Goal: Task Accomplishment & Management: Complete application form

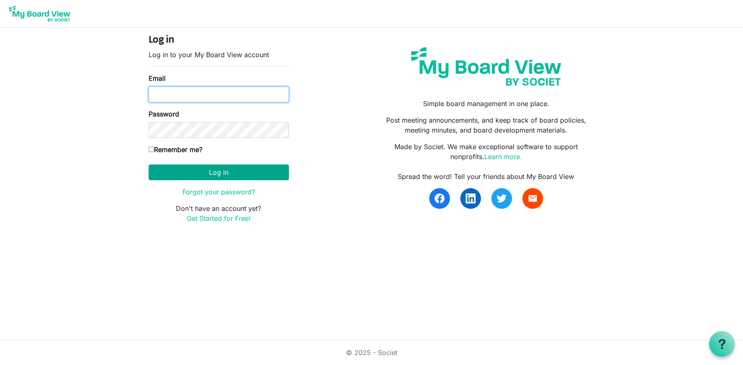
type input "ana.ferreira@christiegardens.org"
click at [225, 171] on button "Log in" at bounding box center [219, 172] width 140 height 16
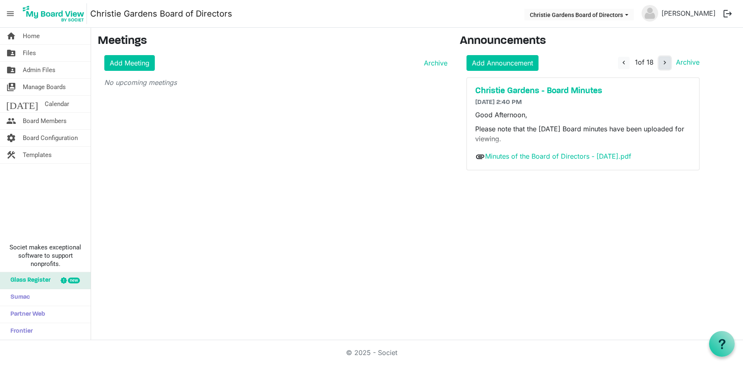
click at [663, 64] on span "navigate_next" at bounding box center [664, 62] width 7 height 7
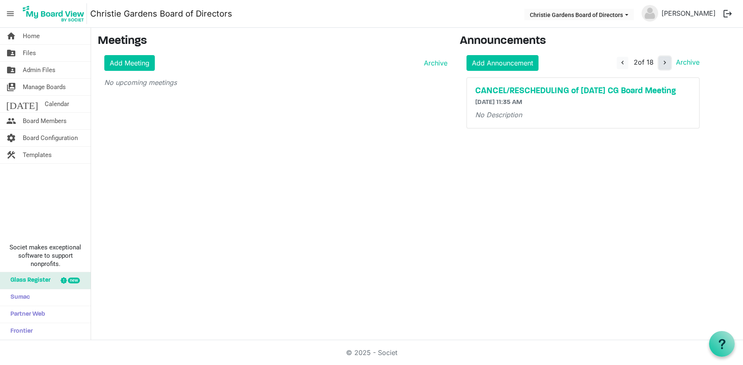
click at [663, 64] on span "navigate_next" at bounding box center [664, 62] width 7 height 7
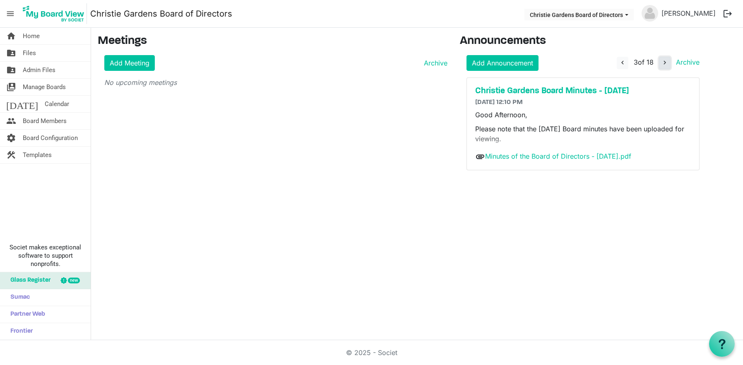
click at [663, 64] on span "navigate_next" at bounding box center [664, 62] width 7 height 7
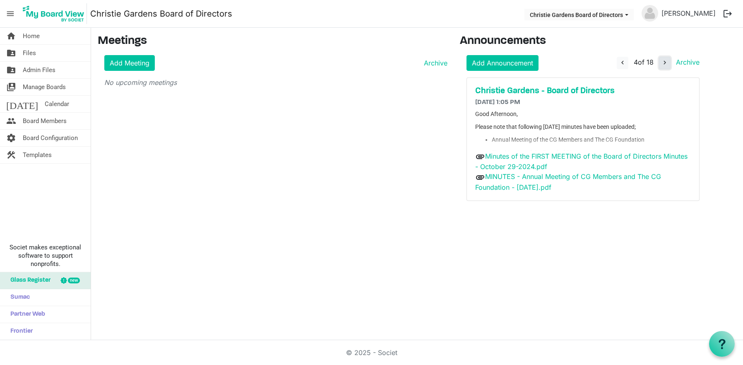
click at [663, 64] on span "navigate_next" at bounding box center [664, 62] width 7 height 7
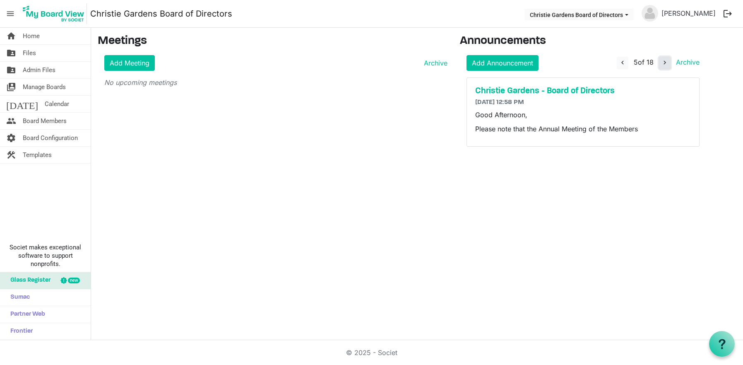
click at [663, 64] on span "navigate_next" at bounding box center [664, 62] width 7 height 7
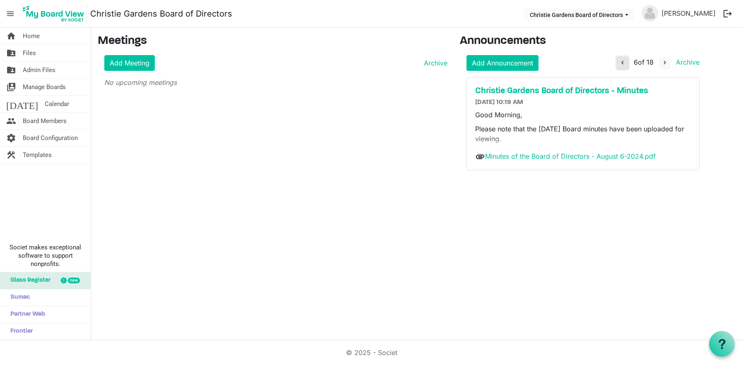
click at [623, 63] on span "navigate_before" at bounding box center [622, 62] width 7 height 7
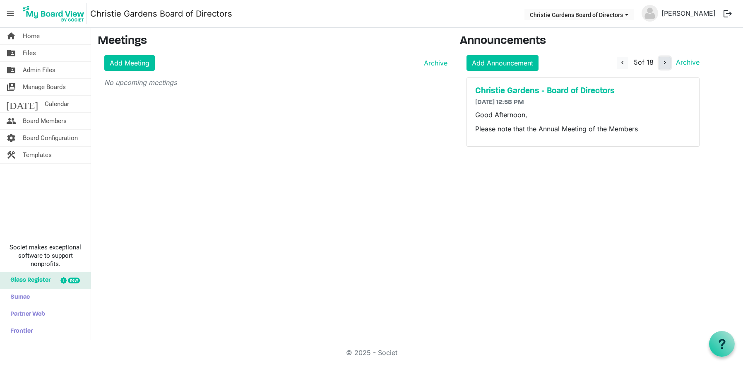
click at [663, 62] on span "navigate_next" at bounding box center [664, 62] width 7 height 7
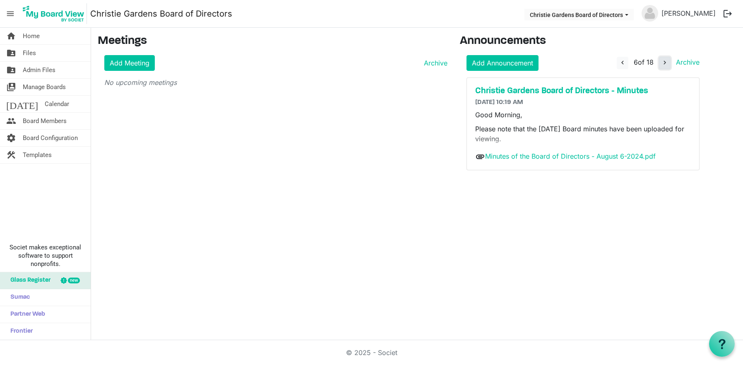
click at [663, 62] on span "navigate_next" at bounding box center [664, 62] width 7 height 7
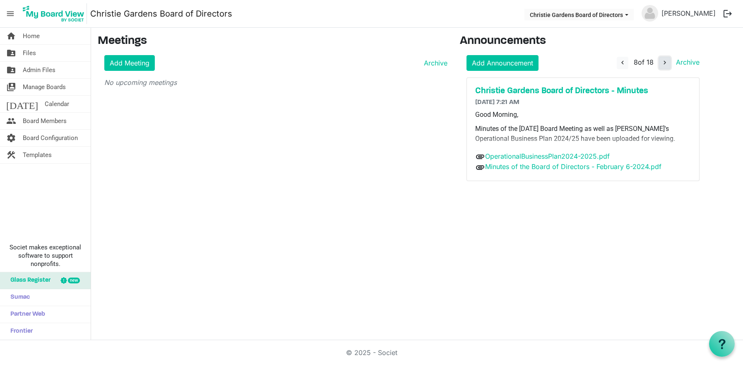
click at [663, 62] on span "navigate_next" at bounding box center [664, 62] width 7 height 7
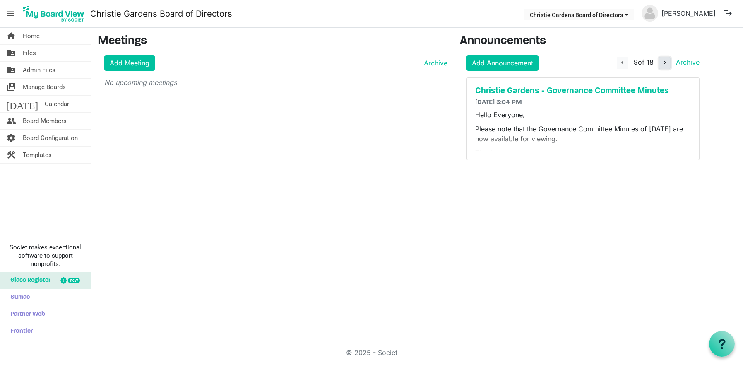
click at [663, 62] on span "navigate_next" at bounding box center [664, 62] width 7 height 7
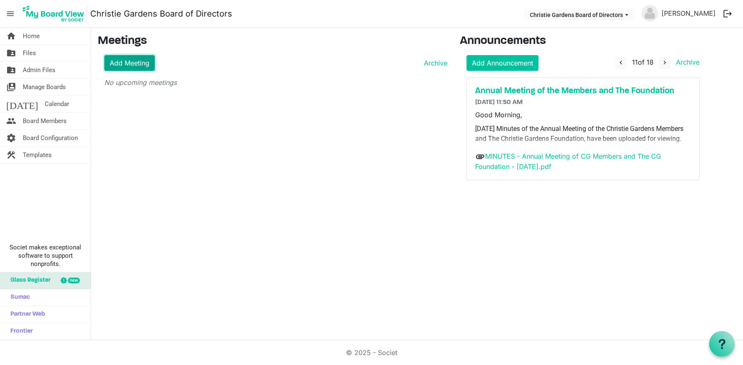
click at [136, 62] on link "Add Meeting" at bounding box center [129, 63] width 51 height 16
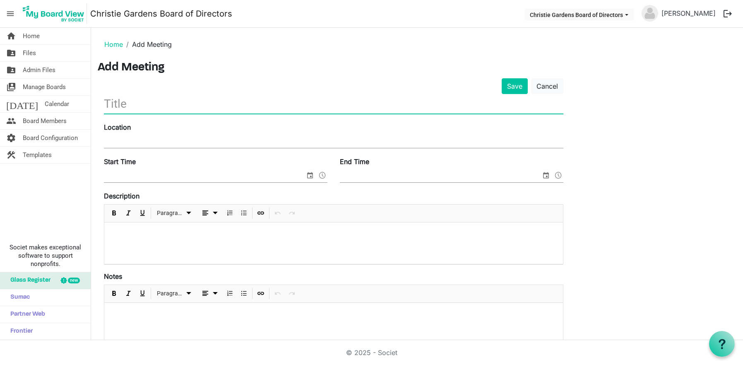
click at [143, 100] on input "text" at bounding box center [334, 103] width 460 height 19
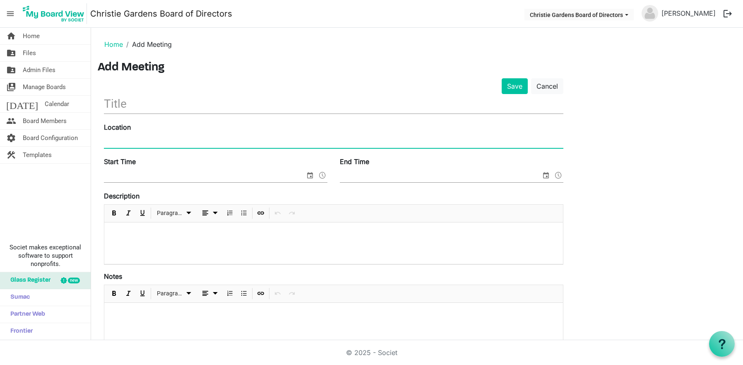
paste input "Join Zoom Meeting https://us06web.zoom.us/j/6479977513?omn=85261476602 Meeting …"
type input "Join Zoom Meeting https://us06web.zoom.us/j/6479977513?omn=85261476602 Meeting …"
click at [145, 109] on input "text" at bounding box center [334, 103] width 460 height 19
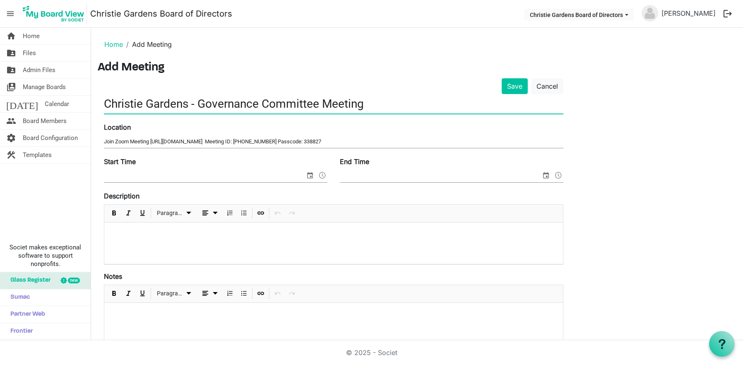
type input "Christie Gardens - Governance Committee Meeting"
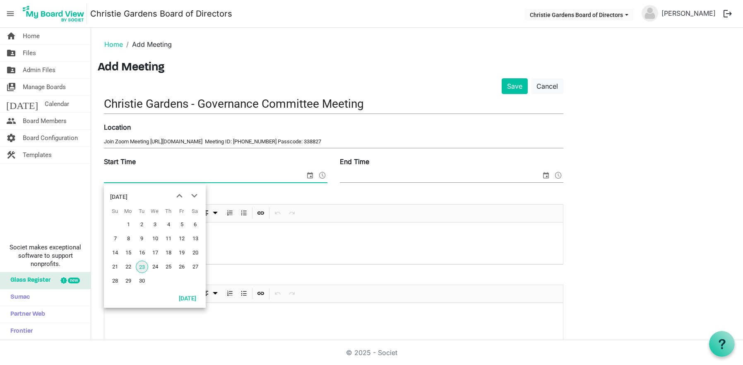
click at [311, 176] on span "select" at bounding box center [310, 175] width 10 height 11
click at [193, 195] on span "next month" at bounding box center [194, 195] width 14 height 15
click at [130, 240] on span "6" at bounding box center [128, 238] width 12 height 12
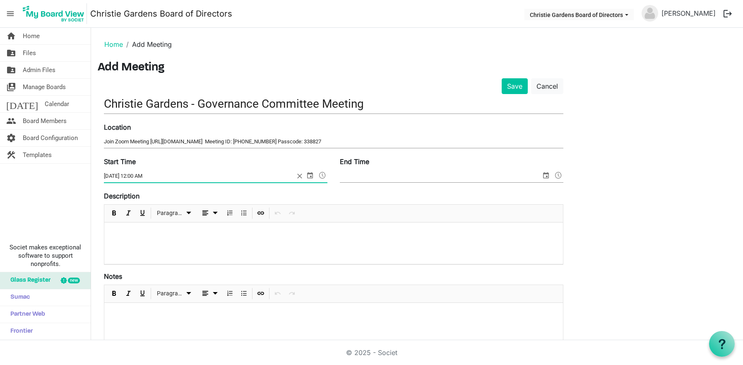
click at [321, 176] on span at bounding box center [323, 175] width 10 height 11
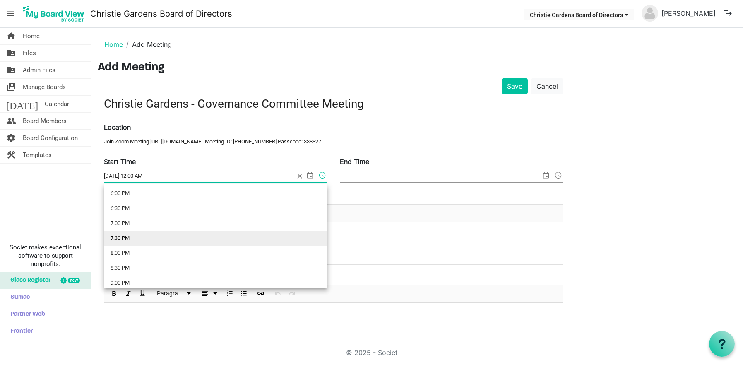
scroll to position [456, 0]
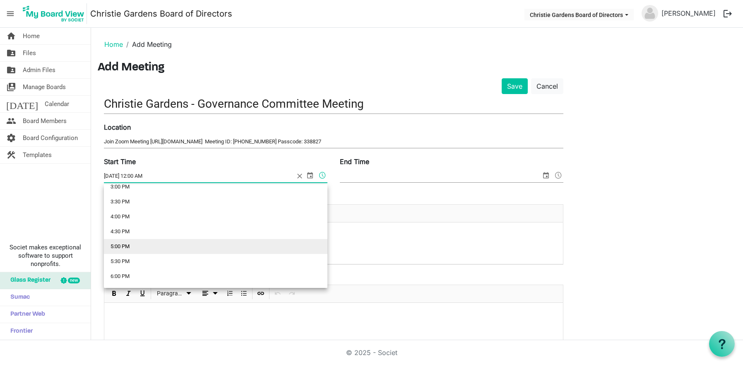
click at [156, 248] on li "5:00 PM" at bounding box center [216, 246] width 224 height 15
type input "[DATE] 5:00 PM"
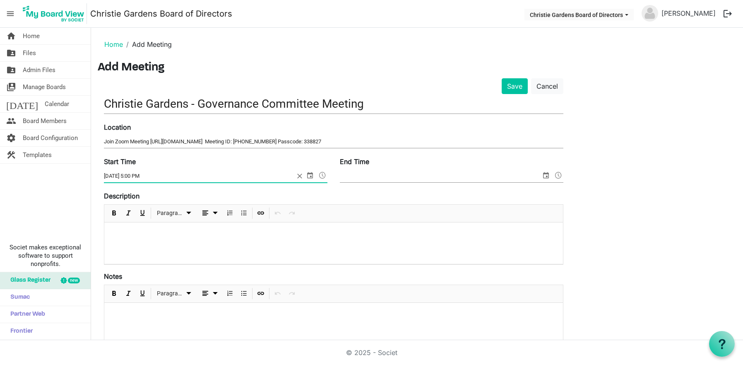
click at [379, 174] on input "End Time" at bounding box center [440, 176] width 201 height 12
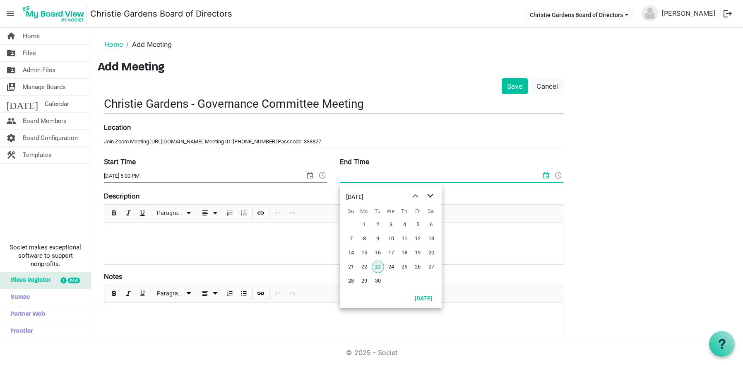
click at [435, 196] on span "next month" at bounding box center [430, 195] width 14 height 15
click at [362, 236] on span "6" at bounding box center [364, 238] width 12 height 12
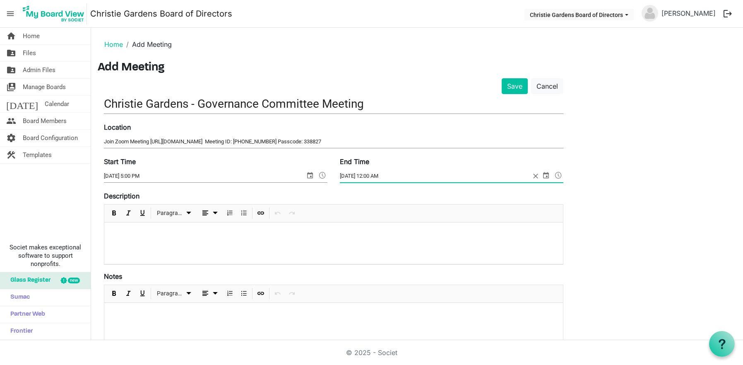
click at [560, 176] on span at bounding box center [559, 175] width 10 height 11
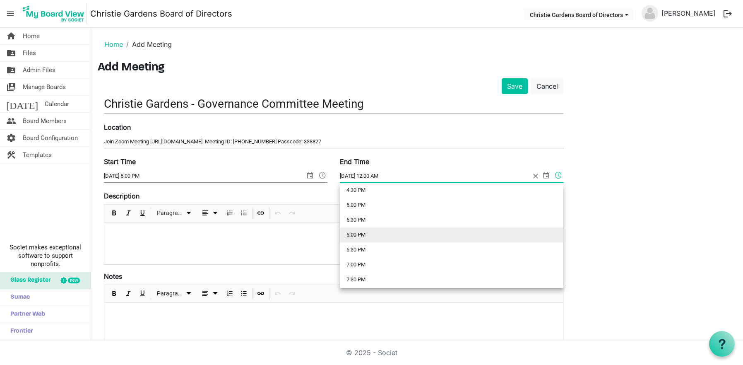
click at [369, 238] on li "6:00 PM" at bounding box center [452, 234] width 224 height 15
type input "[DATE] 6:00 PM"
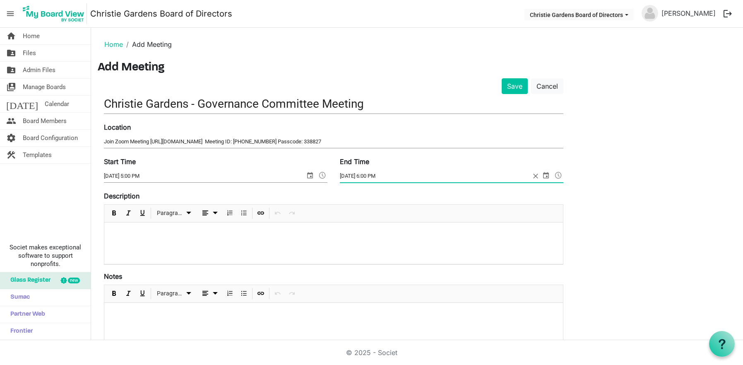
click at [162, 234] on p at bounding box center [334, 233] width 446 height 9
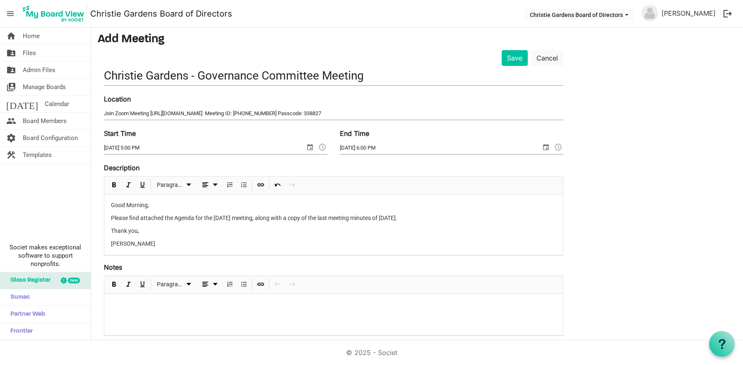
scroll to position [0, 0]
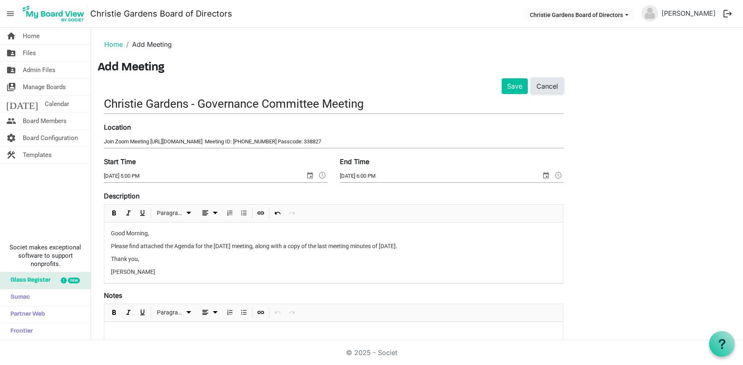
click at [554, 87] on link "Cancel" at bounding box center [547, 86] width 32 height 16
click at [25, 53] on span "Files" at bounding box center [29, 53] width 13 height 17
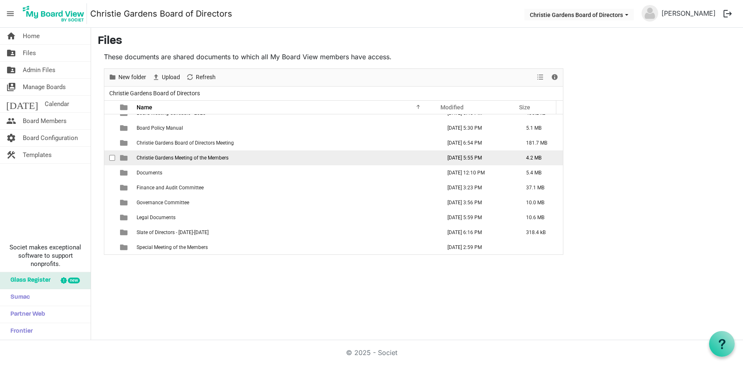
scroll to position [39, 0]
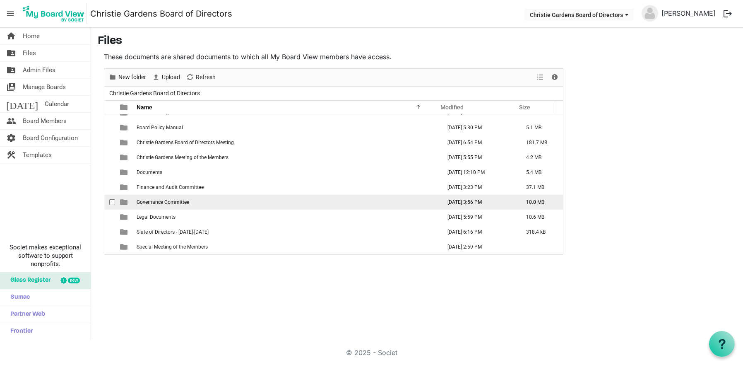
click at [162, 200] on span "Governance Committee" at bounding box center [163, 202] width 53 height 6
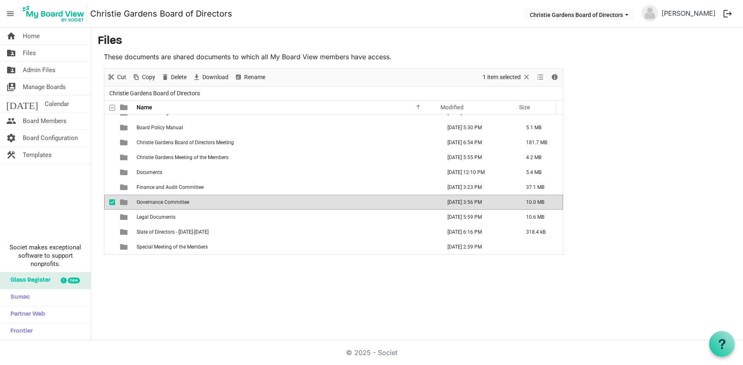
click at [162, 200] on span "Governance Committee" at bounding box center [163, 202] width 53 height 6
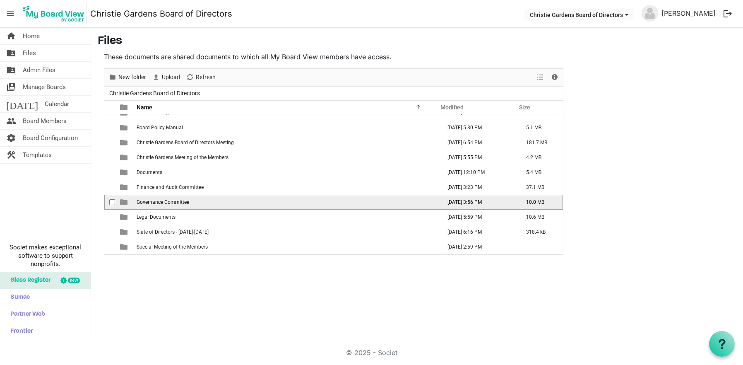
click at [162, 200] on span "Governance Committee" at bounding box center [163, 202] width 53 height 6
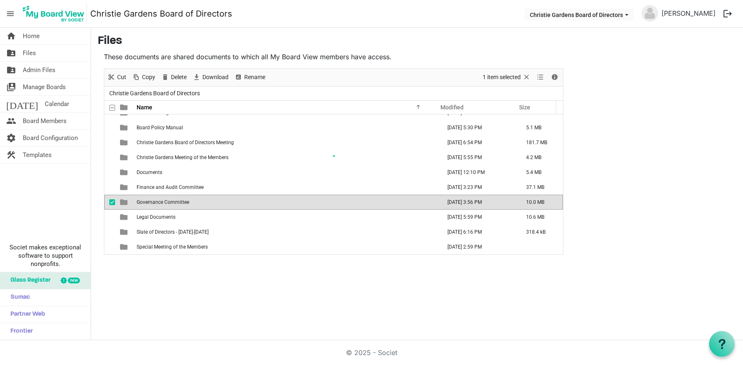
scroll to position [0, 0]
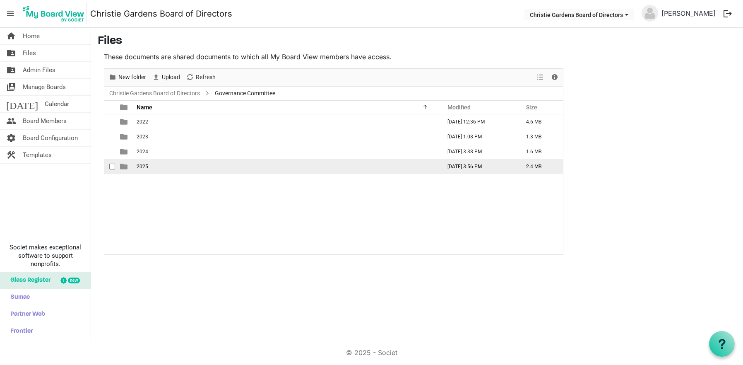
click at [147, 166] on span "2025" at bounding box center [143, 167] width 12 height 6
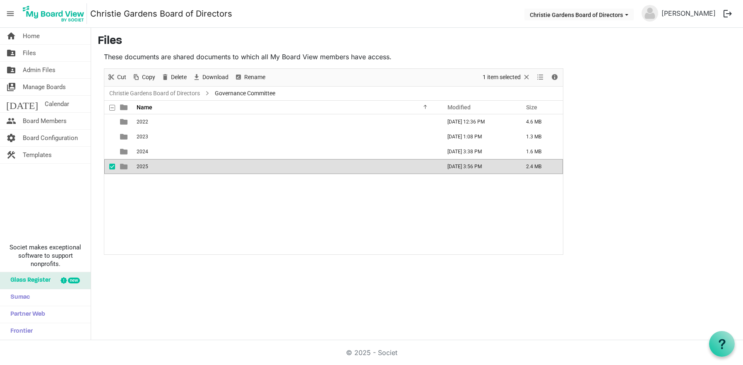
click at [147, 166] on span "2025" at bounding box center [143, 167] width 12 height 6
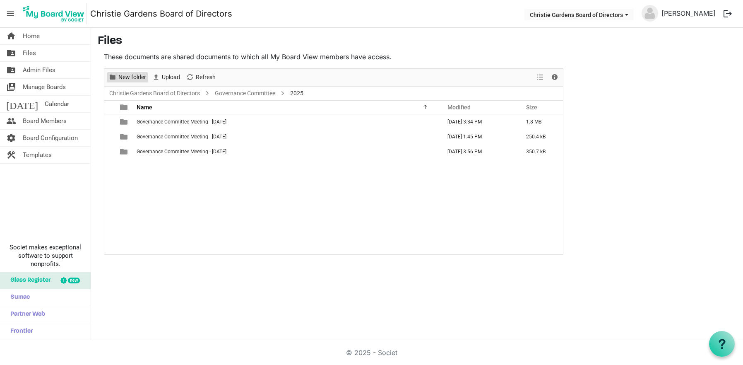
click at [133, 77] on span "New folder" at bounding box center [132, 77] width 29 height 10
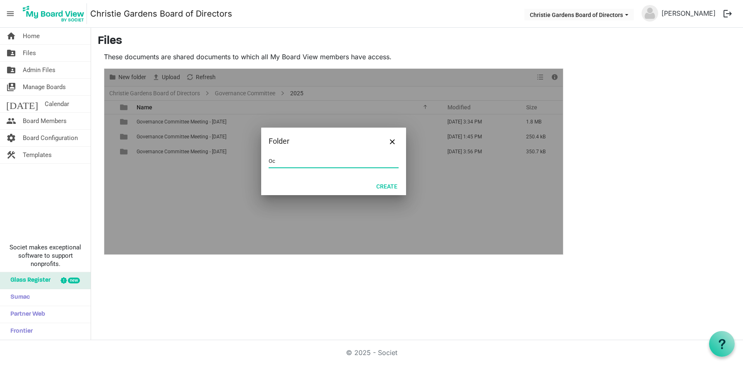
type input "O"
type input "g"
type input "Governance Committee Meeting - [DATE]"
click at [384, 187] on button "Create" at bounding box center [387, 186] width 32 height 12
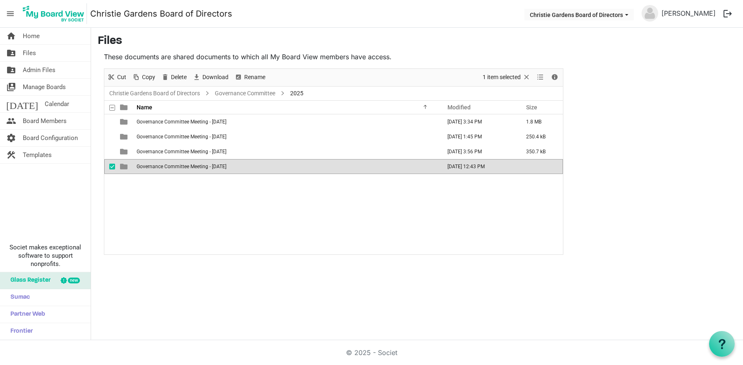
click at [169, 168] on span "Governance Committee Meeting - [DATE]" at bounding box center [182, 167] width 90 height 6
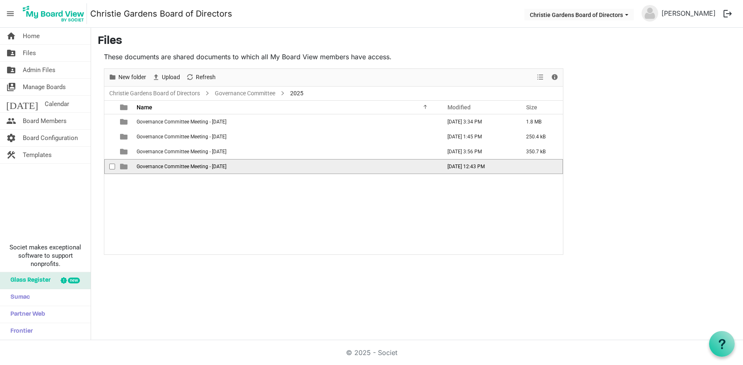
click at [169, 168] on span "Governance Committee Meeting - [DATE]" at bounding box center [182, 167] width 90 height 6
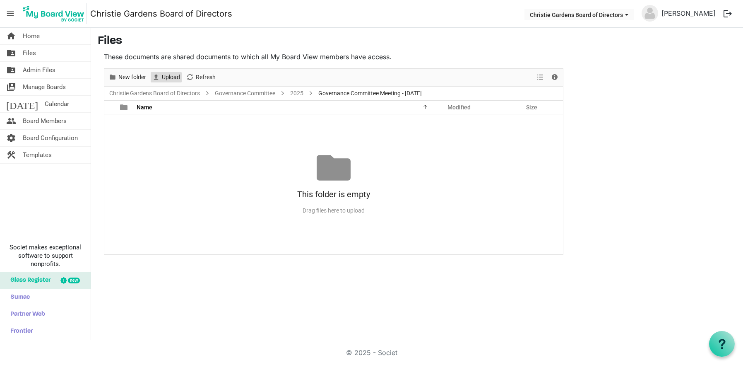
click at [172, 77] on span "Upload" at bounding box center [171, 77] width 20 height 10
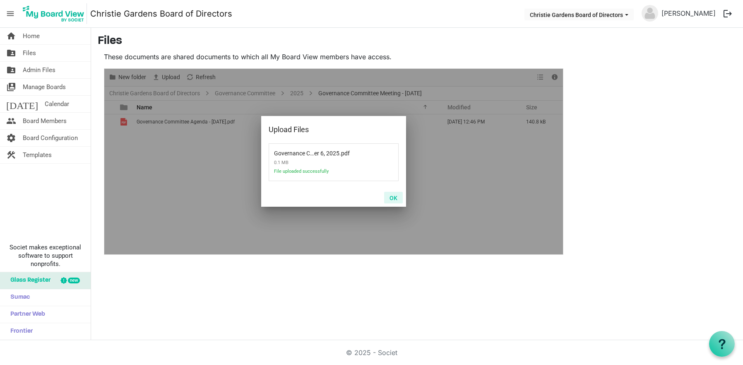
click at [397, 195] on button "OK" at bounding box center [393, 198] width 19 height 12
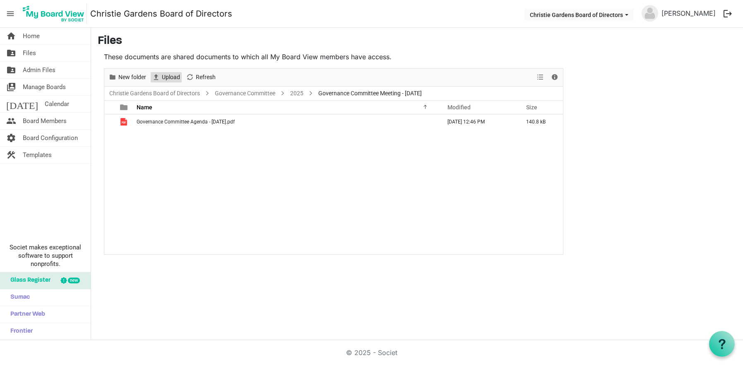
click at [168, 73] on span "Upload" at bounding box center [171, 77] width 20 height 10
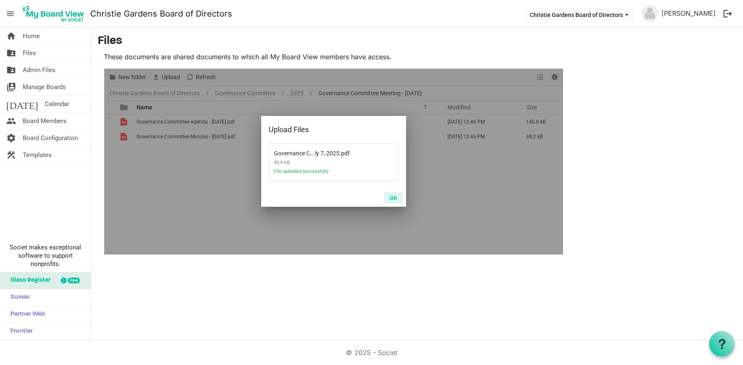
click at [396, 197] on button "OK" at bounding box center [393, 198] width 19 height 12
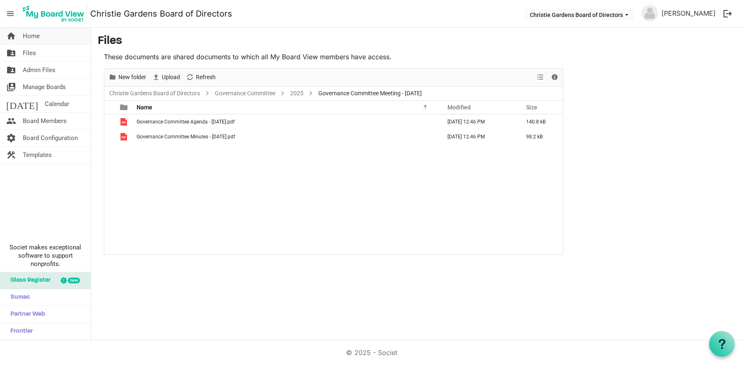
click at [36, 34] on span "Home" at bounding box center [31, 36] width 17 height 17
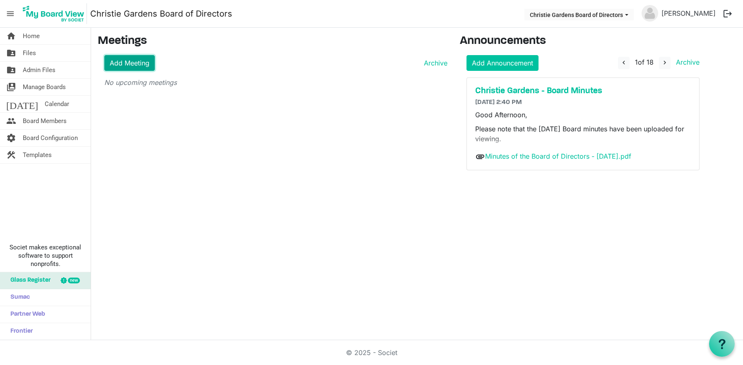
click at [140, 65] on link "Add Meeting" at bounding box center [129, 63] width 51 height 16
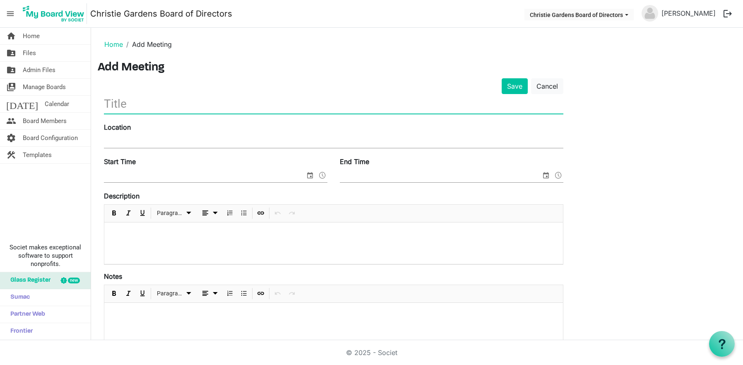
click at [119, 107] on input "text" at bounding box center [334, 103] width 460 height 19
type input "Christie Gardens - Governance Committee Meeting"
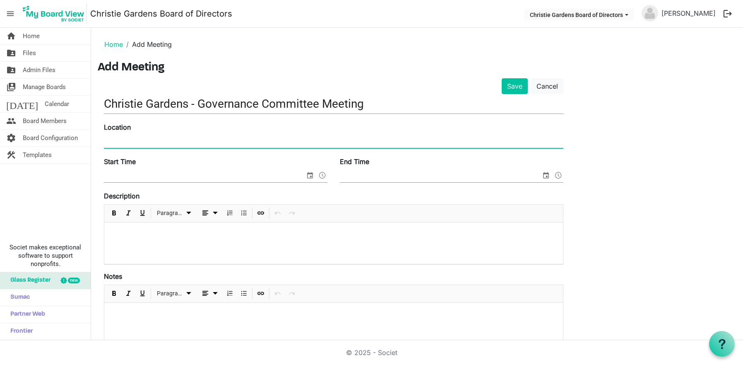
paste input "Join Zoom Meeting [URL][DOMAIN_NAME] Meeting ID: [PHONE_NUMBER] Passcode: 338827"
type input "Join Zoom Meeting [URL][DOMAIN_NAME] Meeting ID: [PHONE_NUMBER] Passcode: 338827"
click at [310, 177] on span "select" at bounding box center [310, 175] width 10 height 11
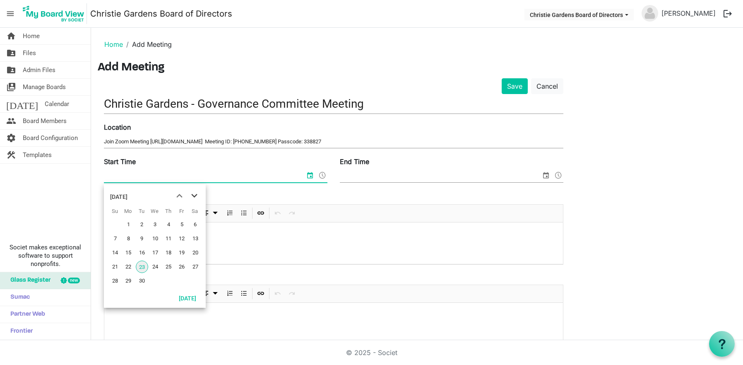
click at [198, 196] on span "next month" at bounding box center [194, 195] width 14 height 15
click at [127, 235] on span "6" at bounding box center [128, 238] width 12 height 12
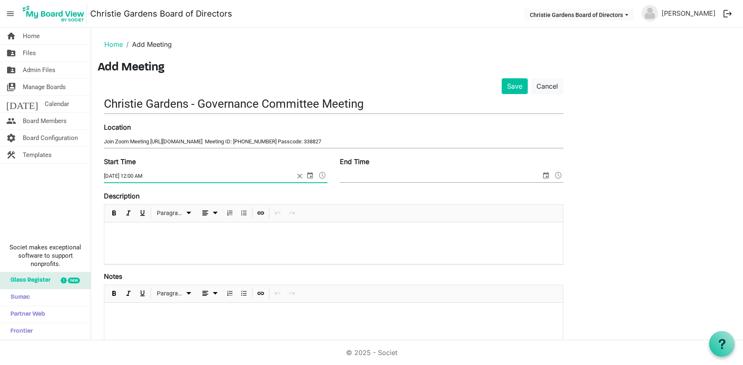
click at [323, 175] on span at bounding box center [323, 175] width 10 height 11
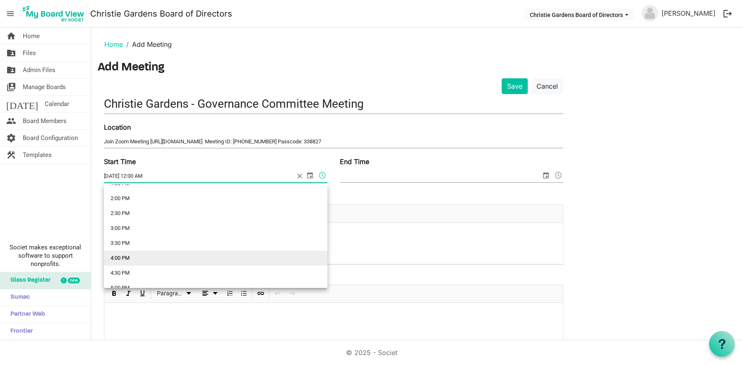
scroll to position [456, 0]
click at [150, 248] on li "5:00 PM" at bounding box center [216, 246] width 224 height 15
type input "[DATE] 5:00 PM"
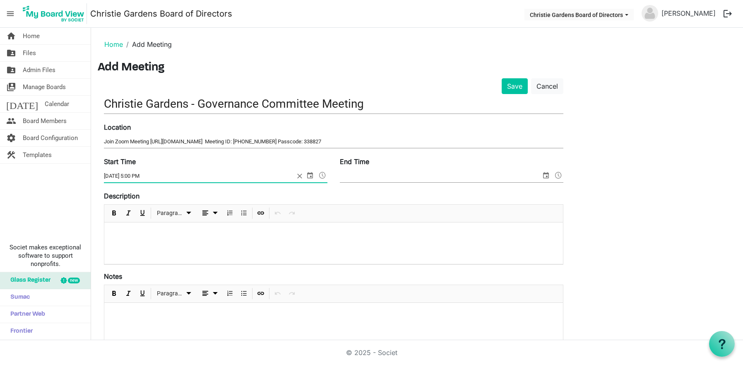
click at [548, 176] on span "select" at bounding box center [546, 175] width 10 height 11
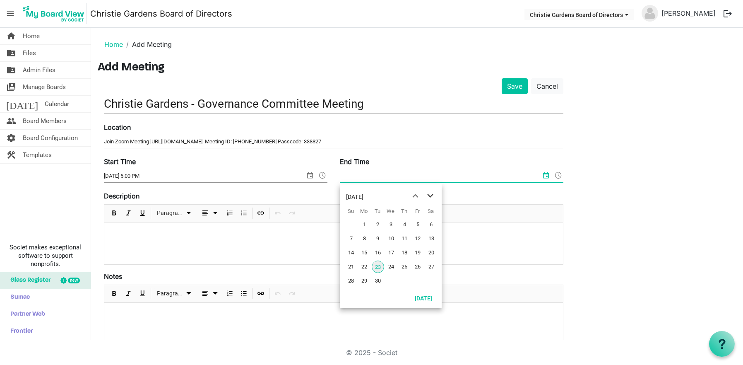
click at [433, 192] on span "next month" at bounding box center [430, 195] width 14 height 15
click at [365, 241] on span "6" at bounding box center [364, 238] width 12 height 12
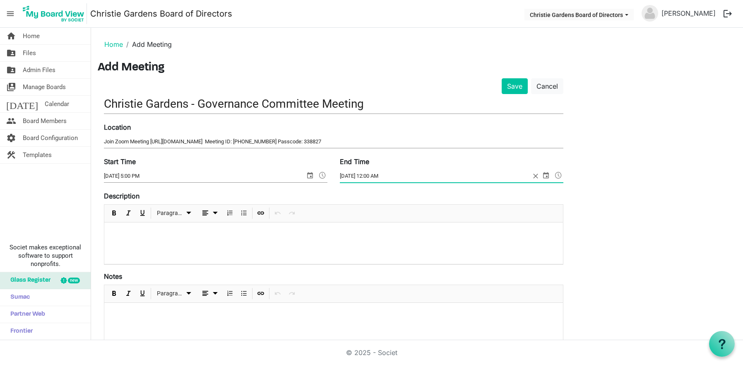
click at [561, 175] on span at bounding box center [559, 175] width 10 height 11
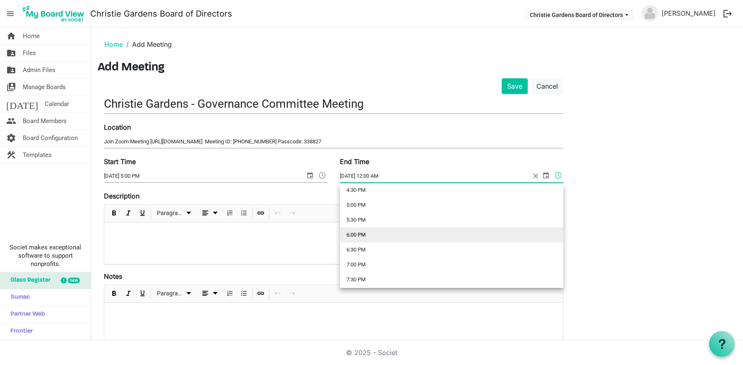
click at [369, 237] on li "6:00 PM" at bounding box center [452, 234] width 224 height 15
type input "[DATE] 6:00 PM"
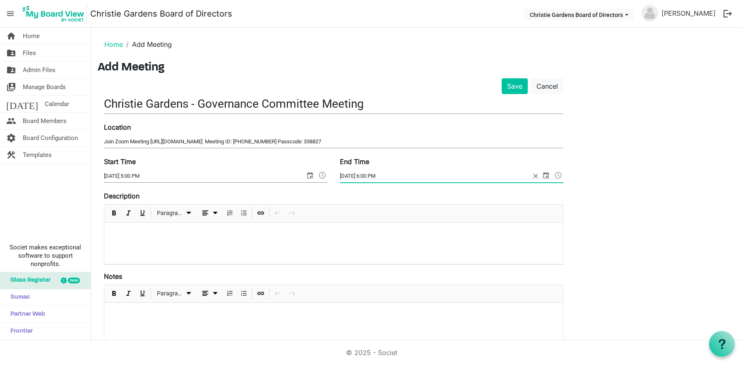
click at [146, 231] on p at bounding box center [334, 233] width 446 height 9
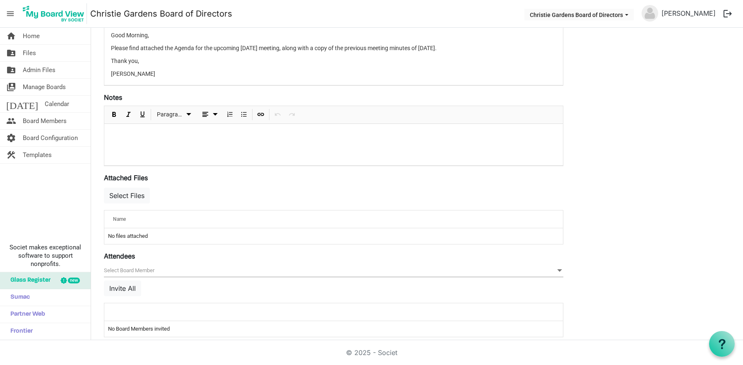
scroll to position [207, 0]
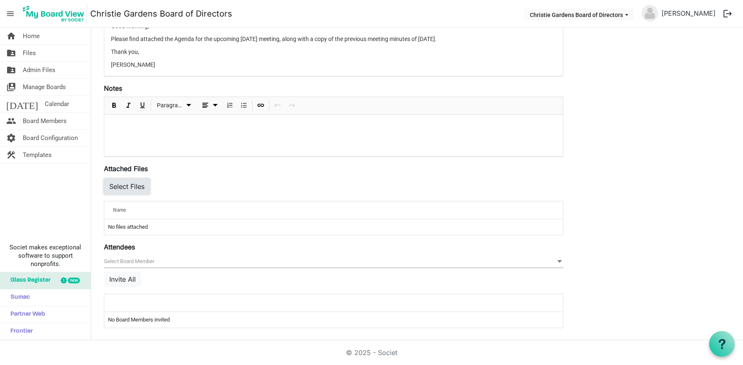
click at [135, 191] on button "Select Files" at bounding box center [127, 187] width 46 height 16
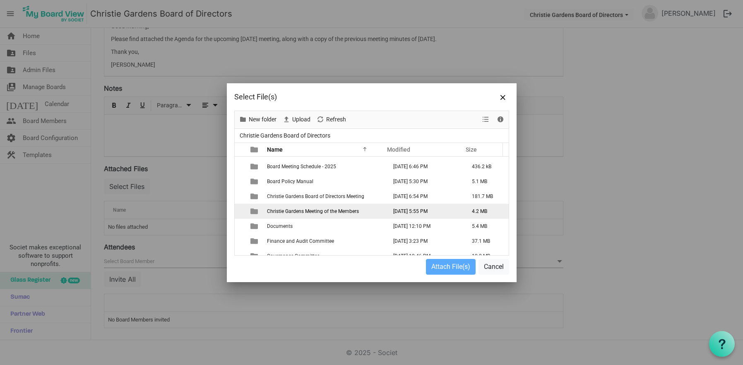
scroll to position [41, 0]
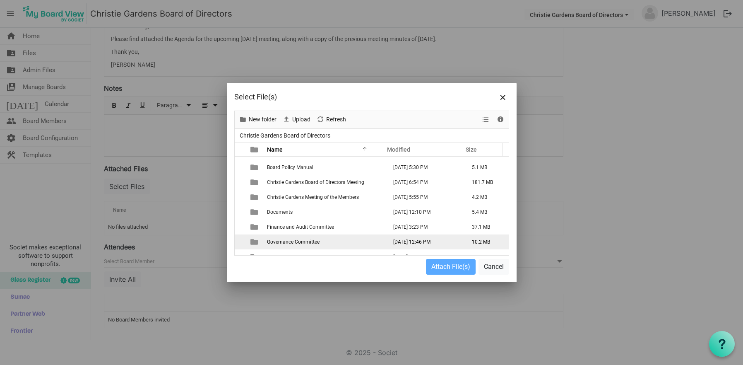
click at [293, 243] on span "Governance Committee" at bounding box center [293, 242] width 53 height 6
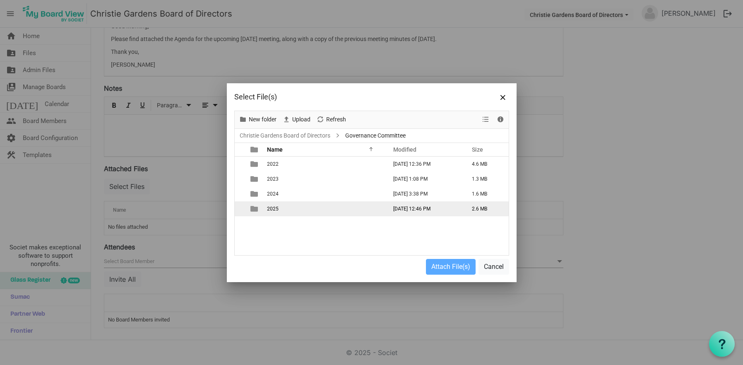
click at [282, 207] on td "2025" at bounding box center [325, 208] width 120 height 15
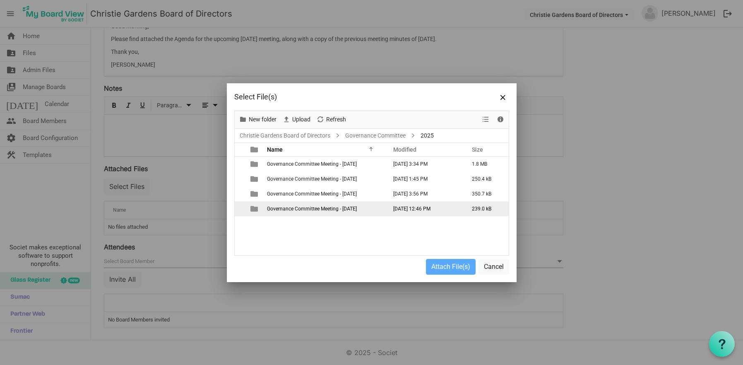
click at [299, 208] on span "Governance Committee Meeting - October 6, 2025" at bounding box center [312, 209] width 90 height 6
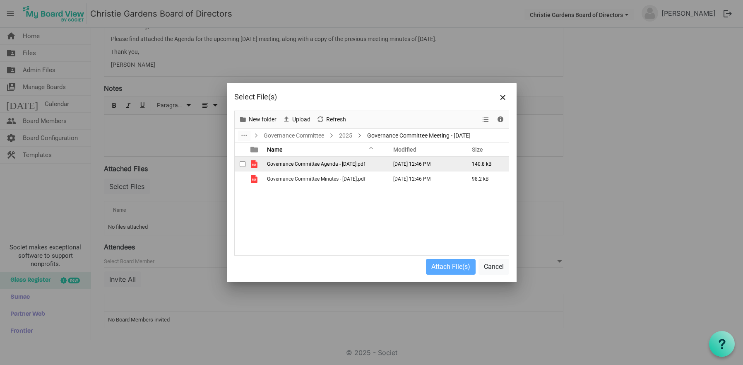
click at [338, 165] on span "Governance Committee Agenda - [DATE].pdf" at bounding box center [316, 164] width 98 height 6
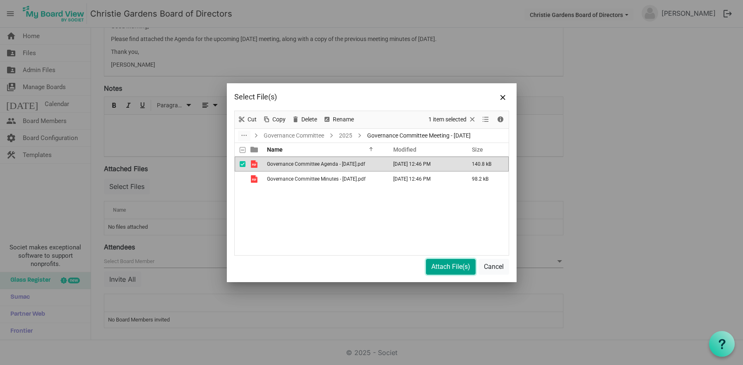
click at [442, 268] on button "Attach File(s)" at bounding box center [451, 267] width 50 height 16
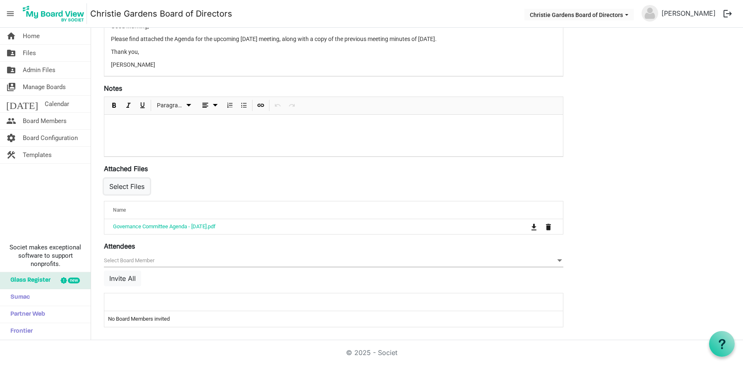
click at [128, 190] on button "Select Files" at bounding box center [127, 187] width 46 height 16
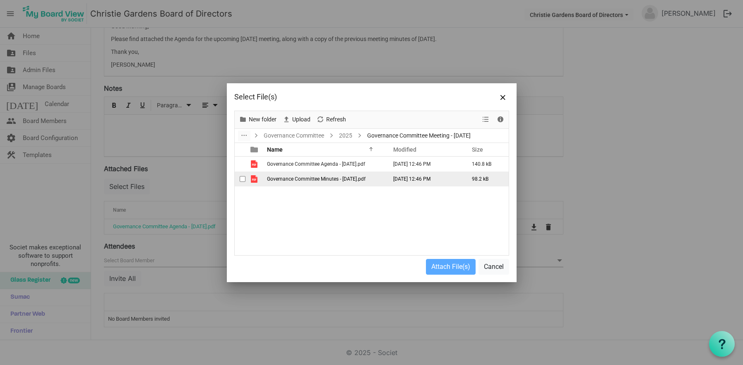
click at [272, 179] on span "Governance Committee Minutes - [DATE].pdf" at bounding box center [316, 179] width 99 height 6
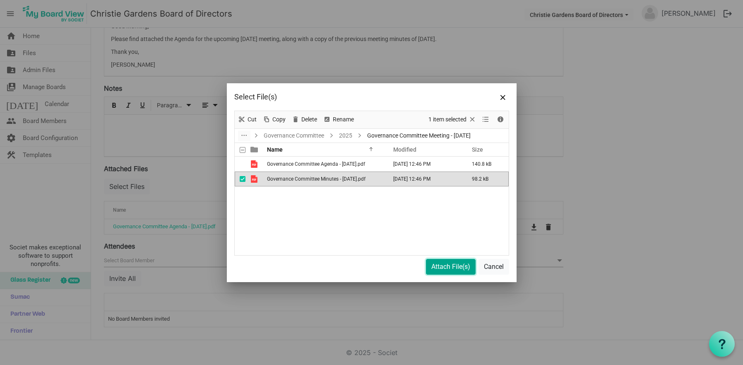
click at [456, 269] on button "Attach File(s)" at bounding box center [451, 267] width 50 height 16
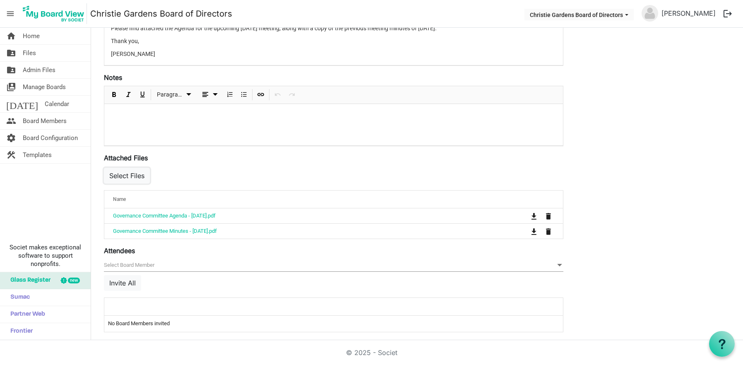
scroll to position [223, 0]
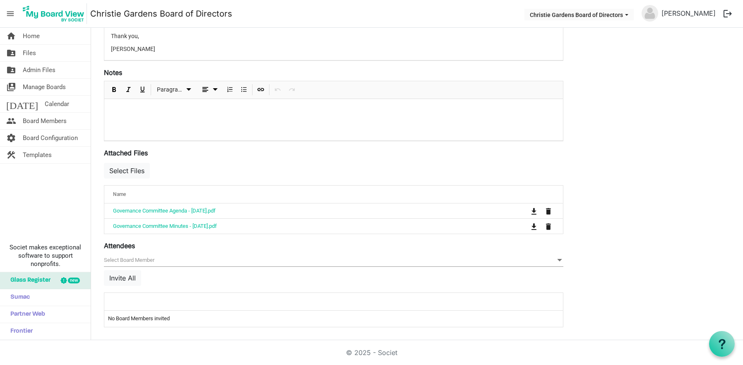
click at [139, 263] on span "null" at bounding box center [334, 260] width 460 height 13
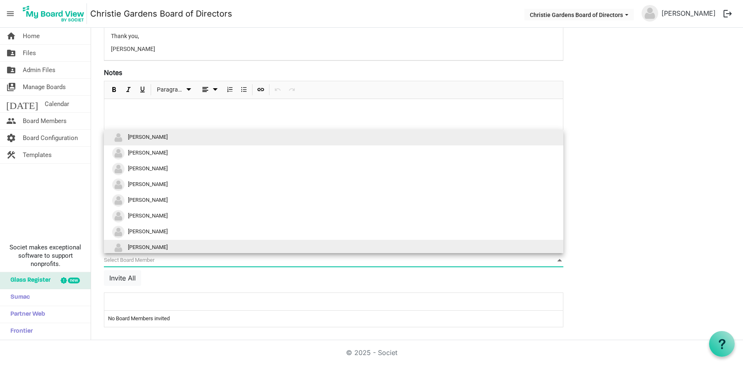
scroll to position [34, 0]
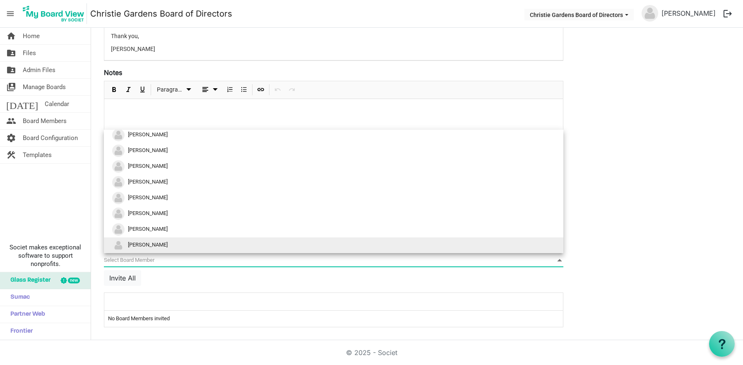
click at [142, 248] on span "[PERSON_NAME]" at bounding box center [148, 244] width 40 height 6
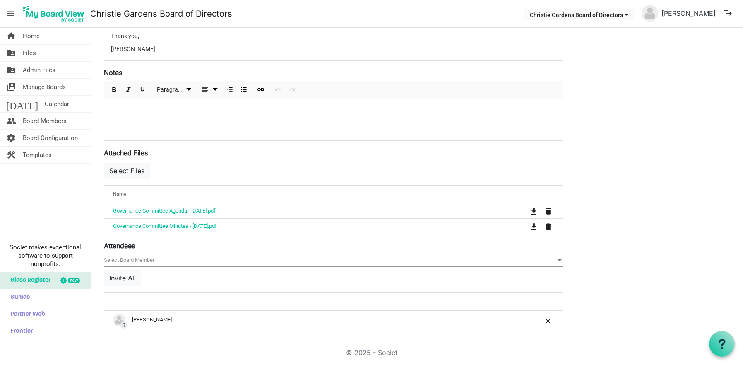
click at [119, 260] on span "null" at bounding box center [334, 260] width 460 height 13
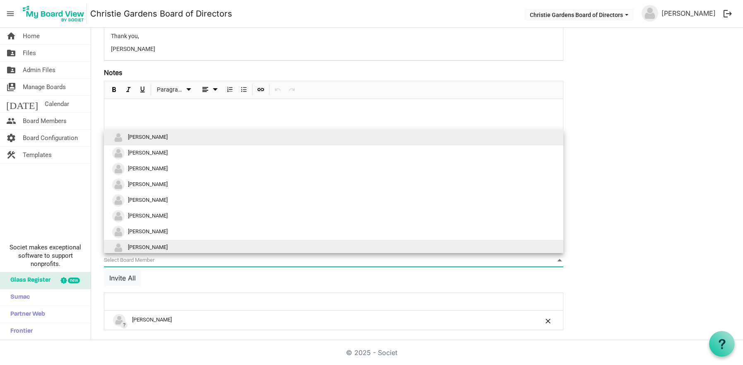
click at [145, 244] on span "[PERSON_NAME]" at bounding box center [148, 247] width 40 height 6
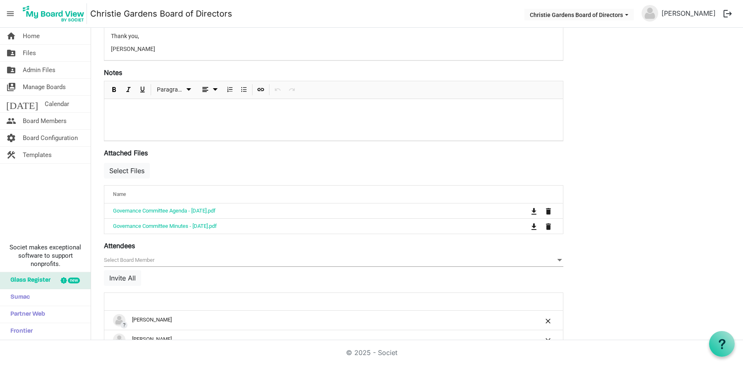
click at [123, 261] on span "null" at bounding box center [334, 260] width 460 height 13
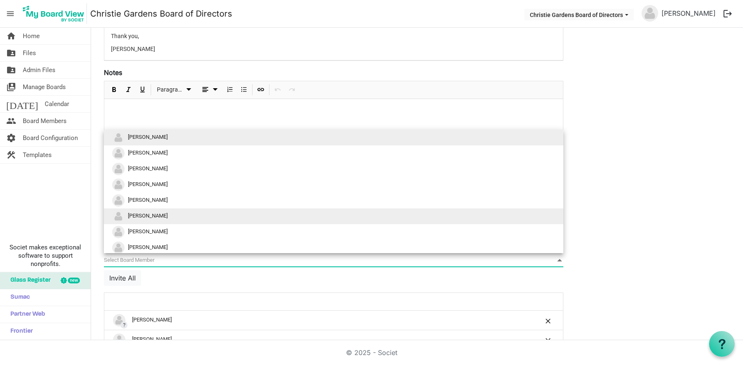
click at [145, 217] on span "[PERSON_NAME]" at bounding box center [148, 215] width 40 height 6
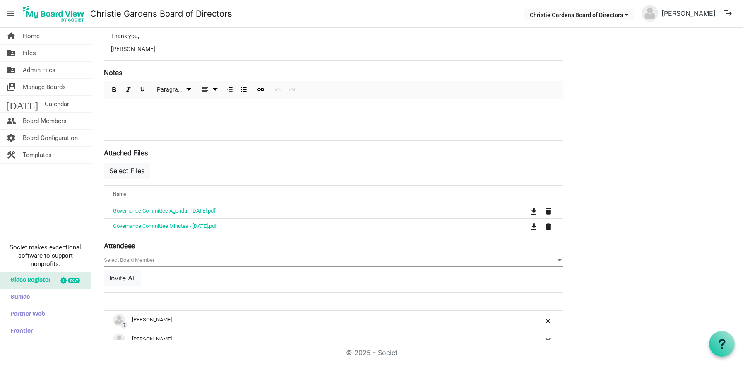
click at [129, 262] on span "null" at bounding box center [334, 260] width 460 height 13
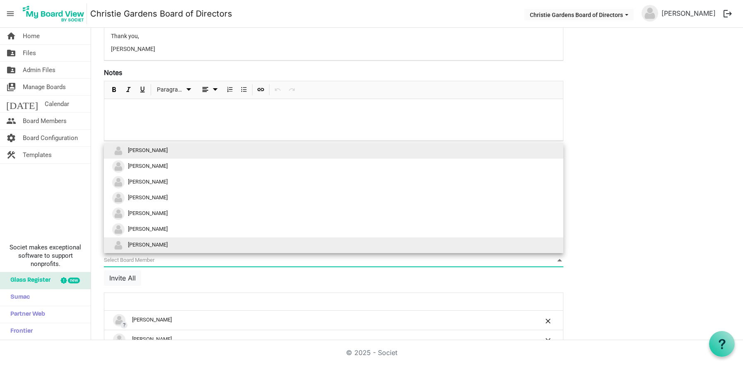
click at [139, 246] on span "Kaylee Alton" at bounding box center [148, 244] width 40 height 6
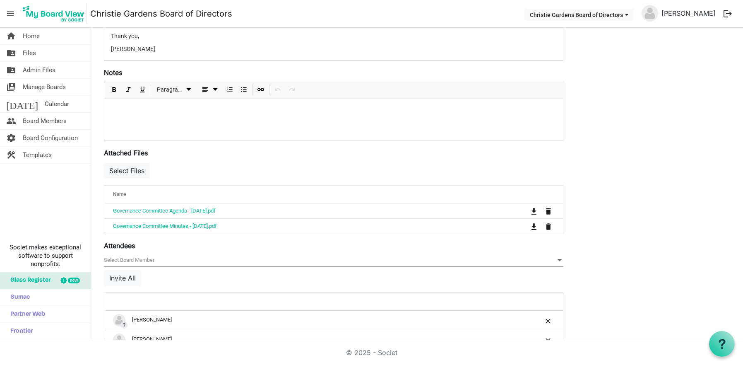
click at [128, 259] on span "null" at bounding box center [334, 260] width 460 height 13
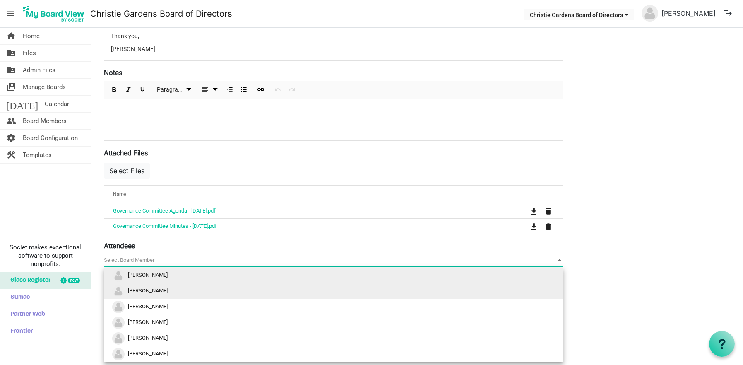
click at [141, 292] on span "[PERSON_NAME]" at bounding box center [148, 290] width 40 height 6
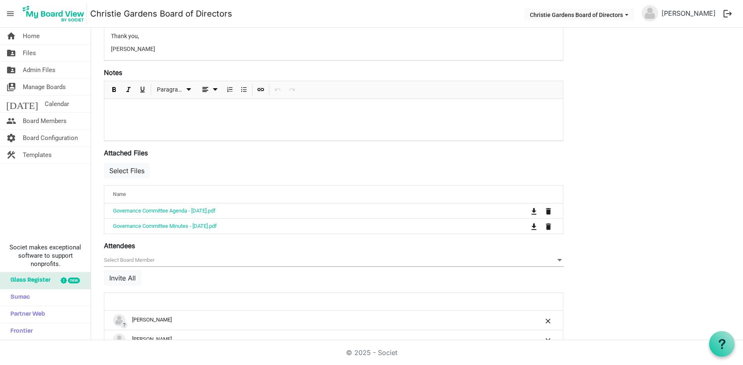
click at [140, 259] on span "null" at bounding box center [334, 260] width 460 height 13
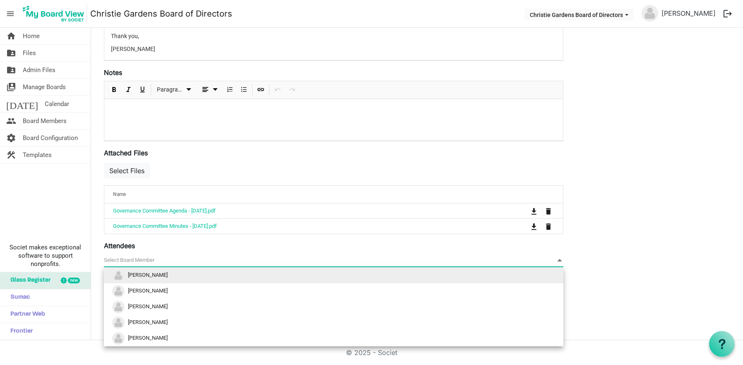
click at [149, 273] on span "[PERSON_NAME]" at bounding box center [148, 275] width 40 height 6
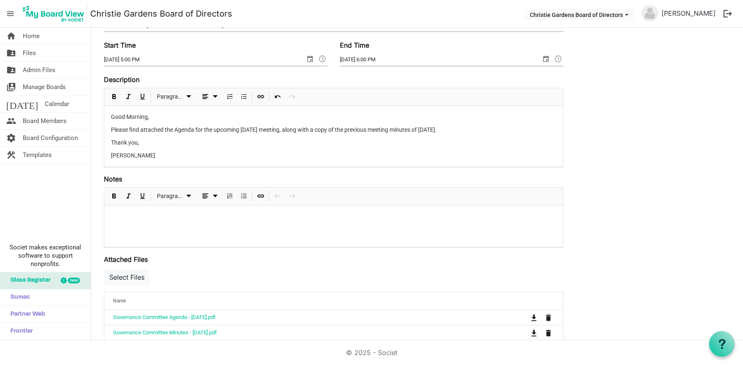
scroll to position [0, 0]
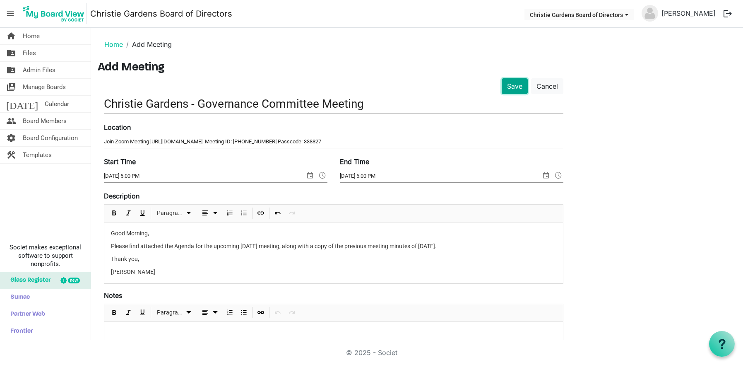
click at [514, 88] on button "Save" at bounding box center [515, 86] width 26 height 16
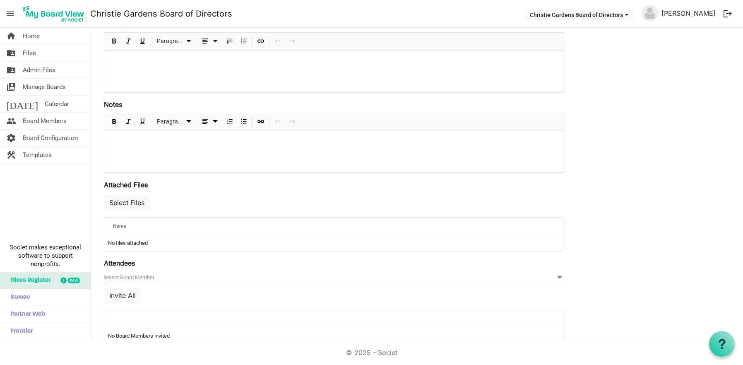
scroll to position [189, 0]
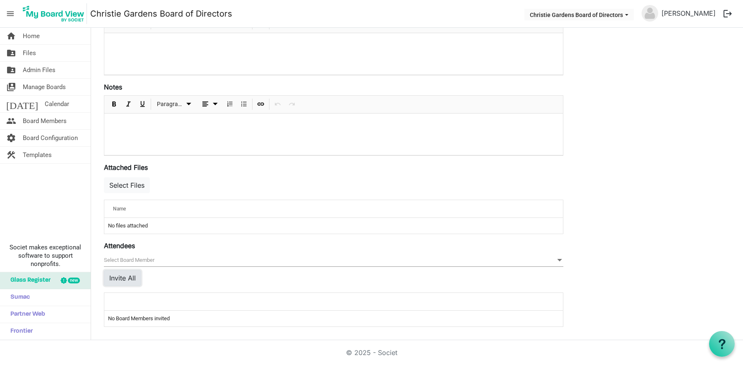
click at [123, 281] on button "Invite All" at bounding box center [122, 278] width 37 height 16
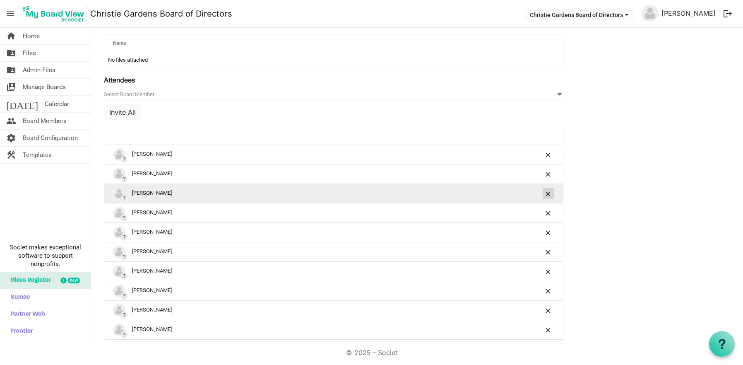
click at [546, 193] on span "is Command column column header" at bounding box center [548, 193] width 5 height 5
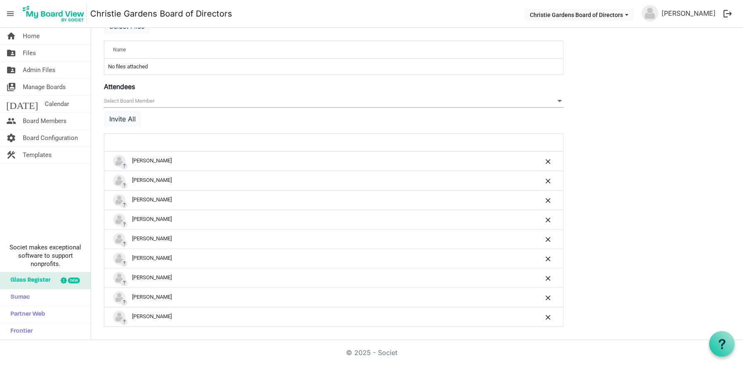
scroll to position [348, 0]
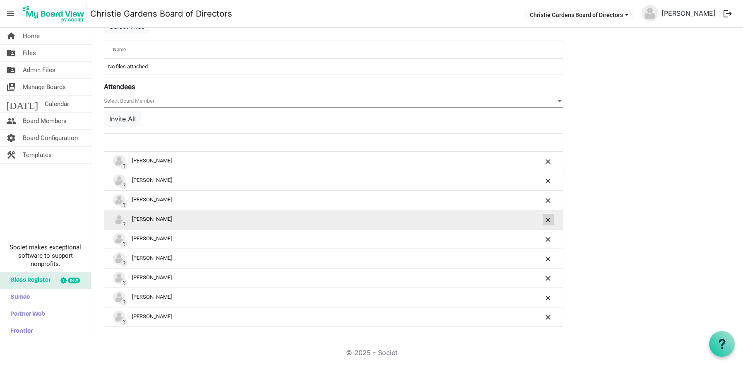
click at [550, 223] on button "is Command column column header" at bounding box center [549, 220] width 12 height 12
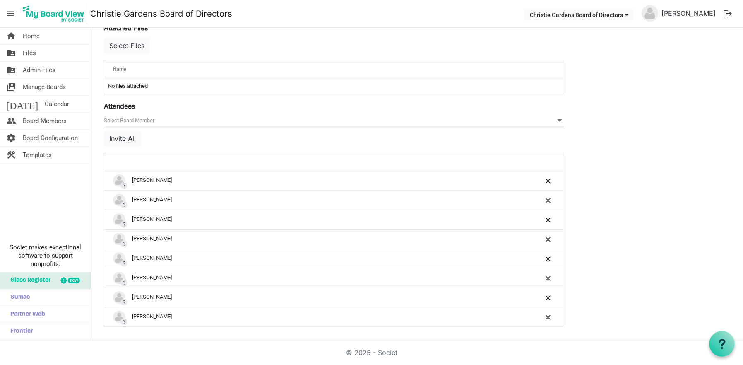
scroll to position [329, 0]
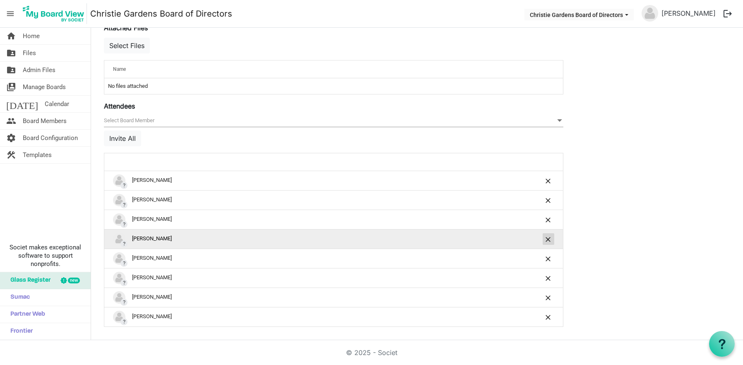
click at [550, 240] on span "is Command column column header" at bounding box center [548, 239] width 5 height 5
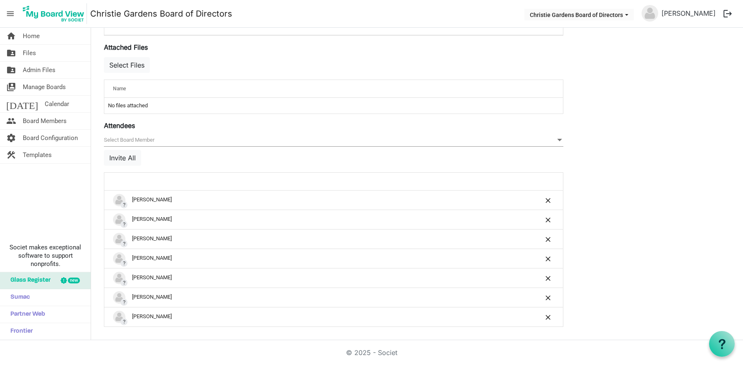
scroll to position [309, 0]
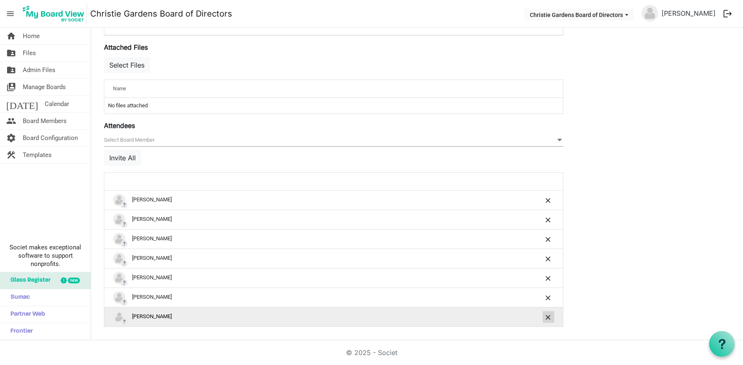
click at [547, 313] on button "is Command column column header" at bounding box center [549, 317] width 12 height 12
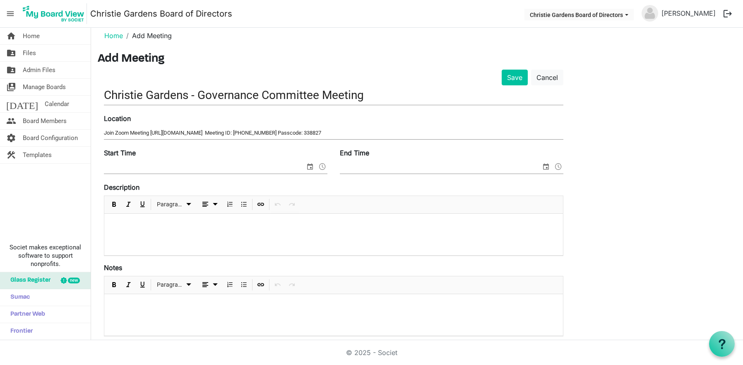
scroll to position [0, 0]
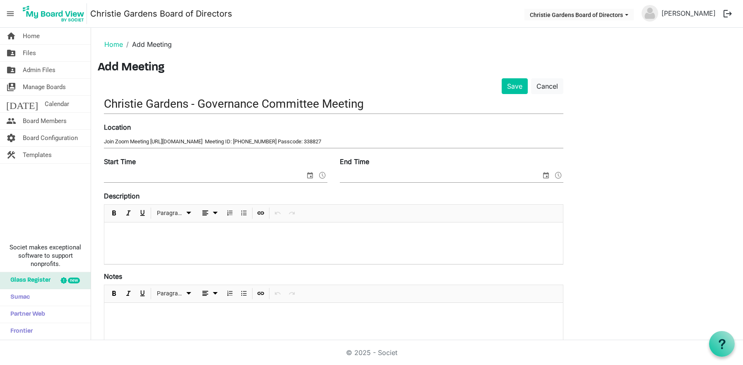
click at [309, 178] on span "select" at bounding box center [310, 175] width 10 height 11
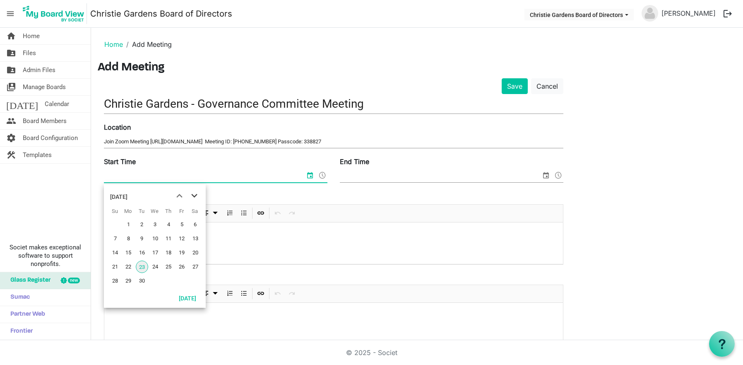
click at [193, 195] on span "next month" at bounding box center [194, 195] width 14 height 15
click at [128, 239] on span "6" at bounding box center [128, 238] width 12 height 12
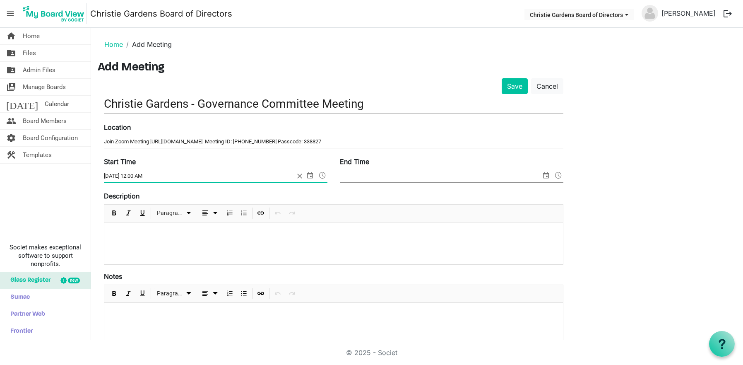
click at [321, 175] on span at bounding box center [323, 175] width 10 height 11
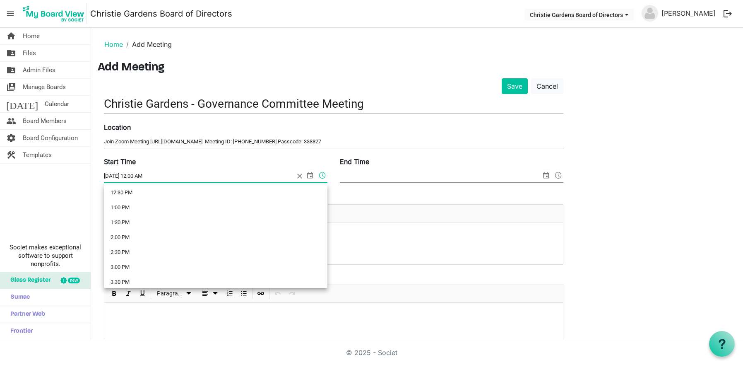
scroll to position [422, 0]
click at [165, 275] on li "5:00 PM" at bounding box center [216, 279] width 224 height 15
type input "[DATE] 5:00 PM"
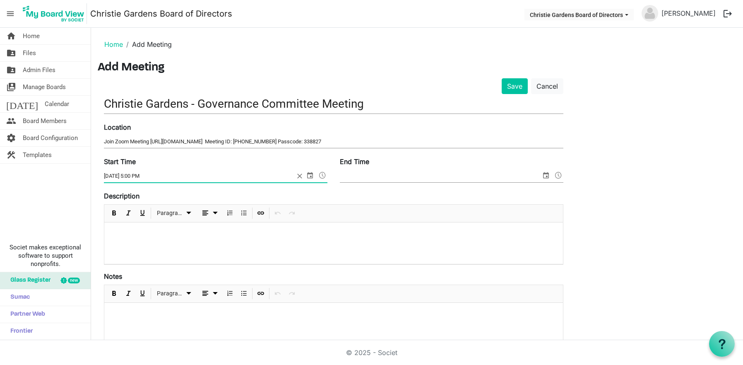
click at [493, 176] on input "End Time" at bounding box center [440, 176] width 201 height 12
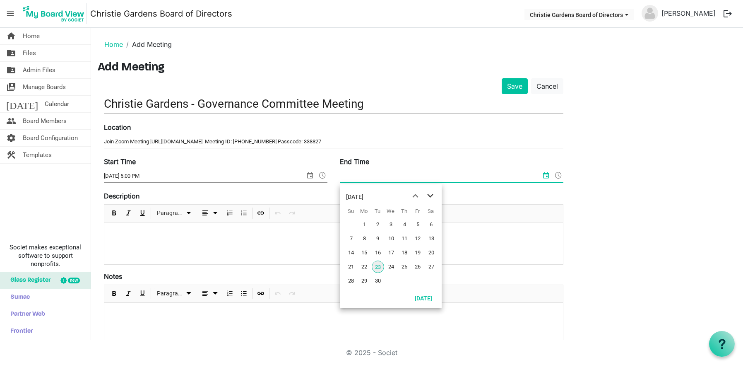
click at [430, 197] on span "next month" at bounding box center [430, 195] width 14 height 15
click at [361, 238] on span "6" at bounding box center [364, 238] width 12 height 12
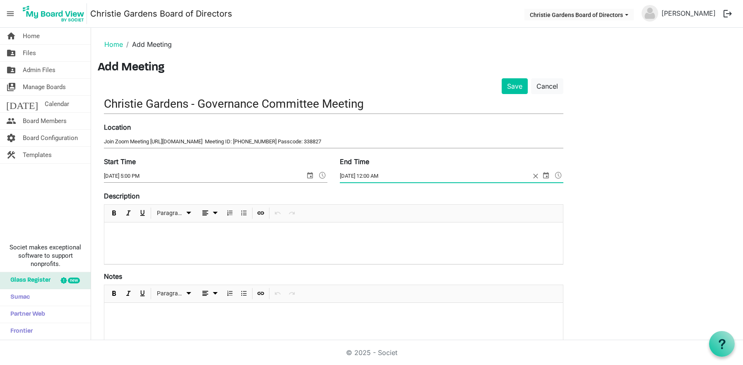
click at [560, 174] on span at bounding box center [559, 175] width 10 height 11
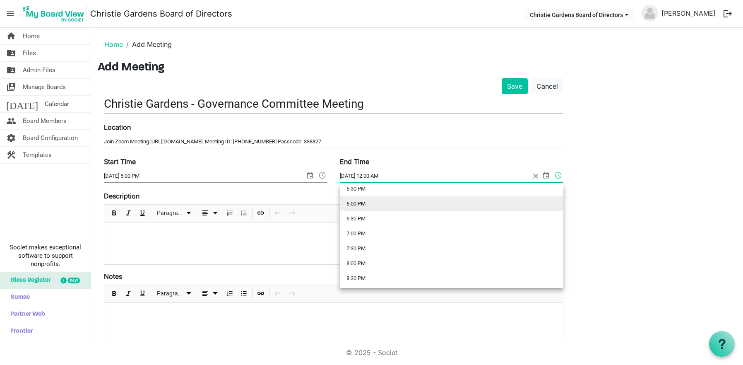
click at [349, 200] on li "6:00 PM" at bounding box center [452, 203] width 224 height 15
type input "10/6/2025 6:00 PM"
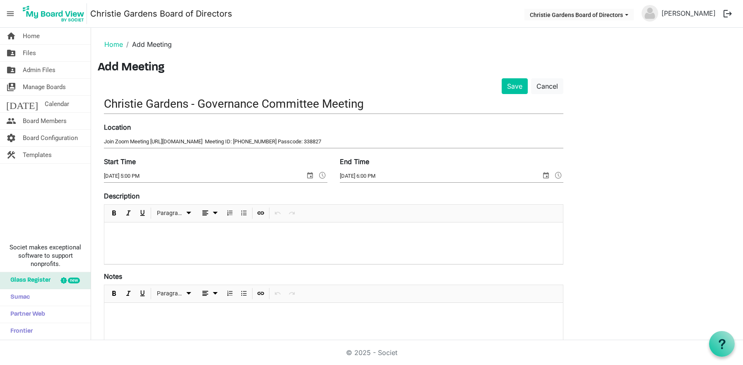
drag, startPoint x: 370, startPoint y: 237, endPoint x: 500, endPoint y: 56, distance: 222.8
click at [502, 56] on main "Home Add Meeting Add Meeting Save Cancel Christie Gardens - Governance Committe…" at bounding box center [417, 329] width 652 height 602
click at [213, 230] on p at bounding box center [334, 233] width 446 height 9
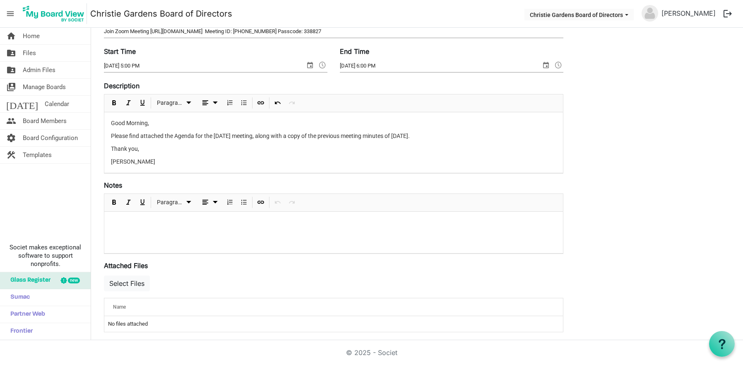
scroll to position [166, 0]
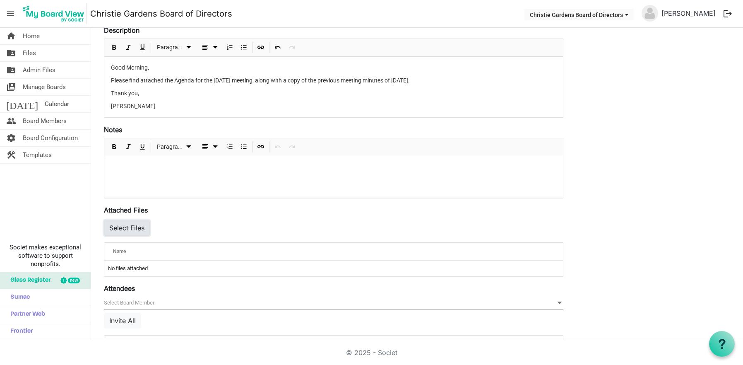
click at [130, 232] on button "Select Files" at bounding box center [127, 228] width 46 height 16
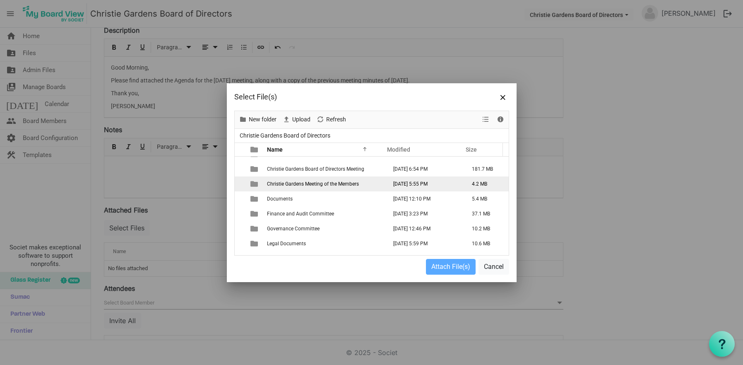
scroll to position [80, 0]
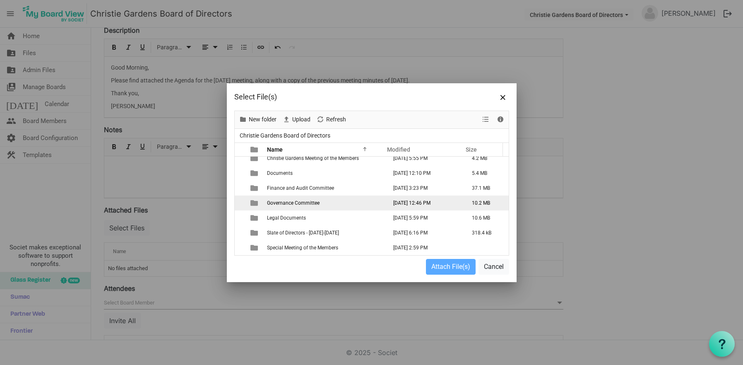
click at [296, 202] on span "Governance Committee" at bounding box center [293, 203] width 53 height 6
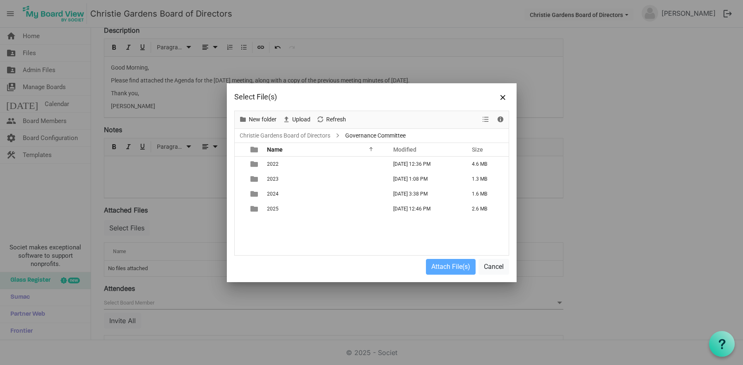
scroll to position [0, 0]
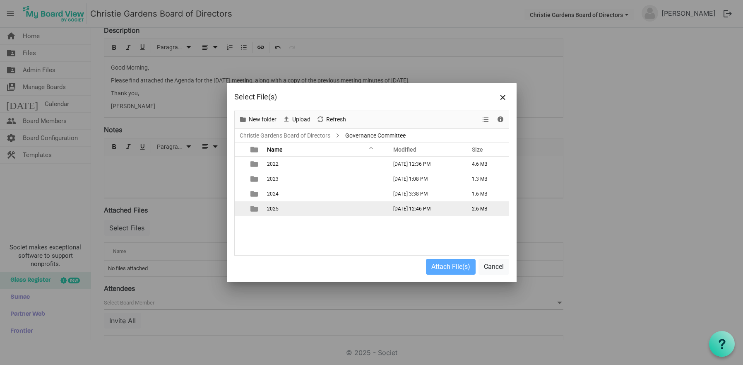
click at [287, 205] on td "2025" at bounding box center [325, 208] width 120 height 15
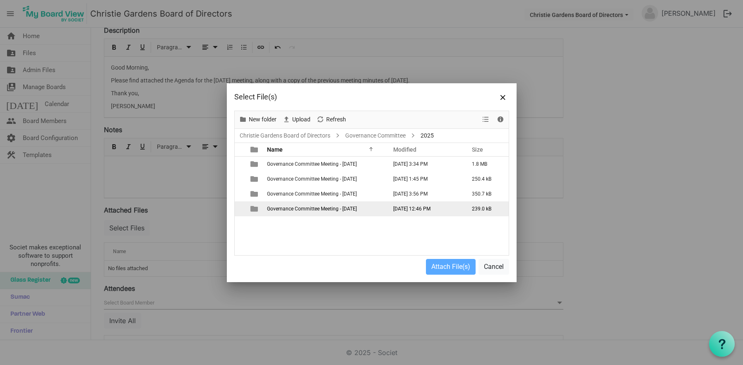
click at [304, 210] on span "Governance Committee Meeting - October 6, 2025" at bounding box center [312, 209] width 90 height 6
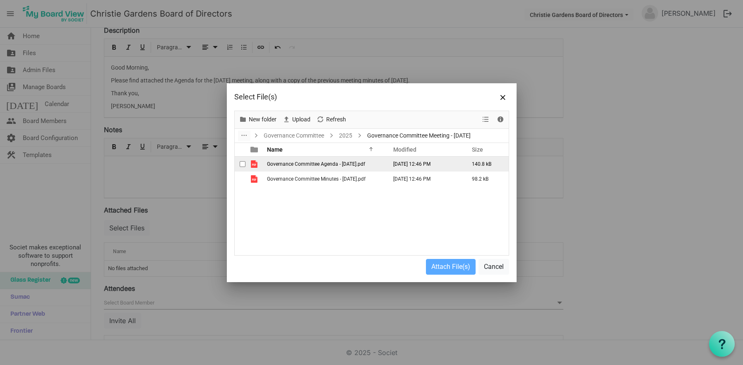
click at [277, 165] on span "Governance Committee Agenda - [DATE].pdf" at bounding box center [316, 164] width 98 height 6
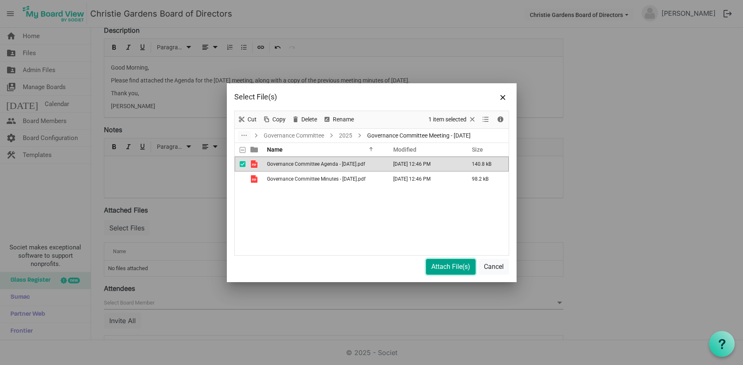
click at [428, 269] on button "Attach File(s)" at bounding box center [451, 267] width 50 height 16
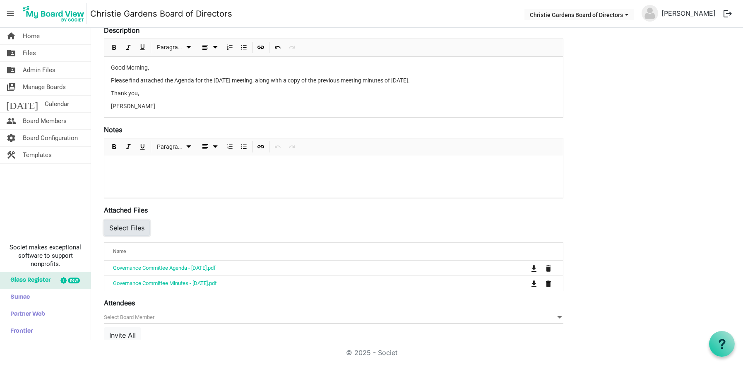
click at [126, 228] on button "Select Files" at bounding box center [127, 228] width 46 height 16
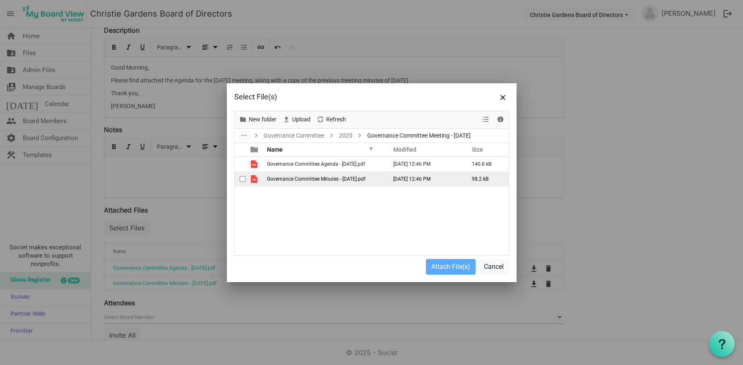
click at [307, 178] on span "Governance Committee Minutes - [DATE].pdf" at bounding box center [316, 179] width 99 height 6
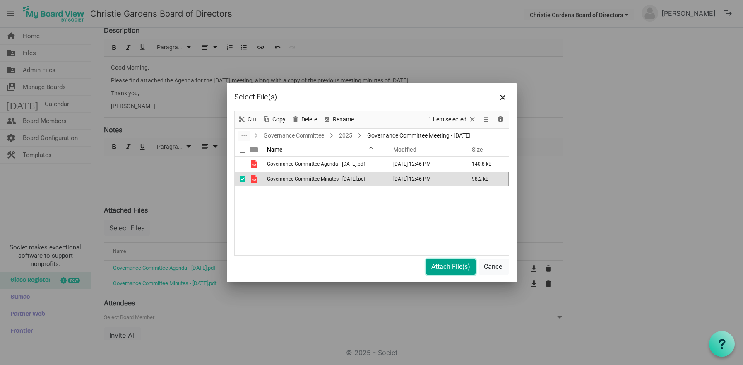
click at [435, 267] on button "Attach File(s)" at bounding box center [451, 267] width 50 height 16
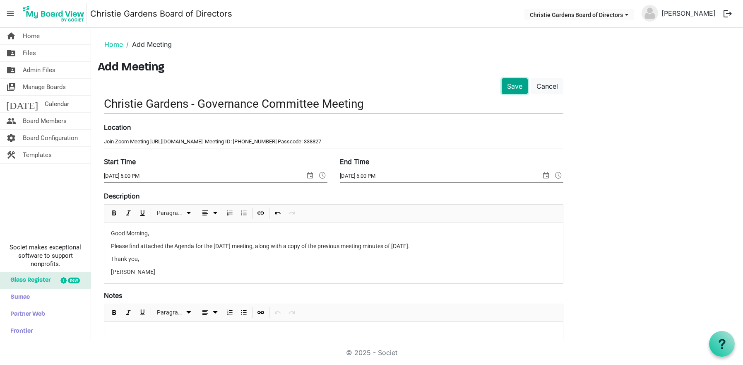
click at [513, 82] on button "Save" at bounding box center [515, 86] width 26 height 16
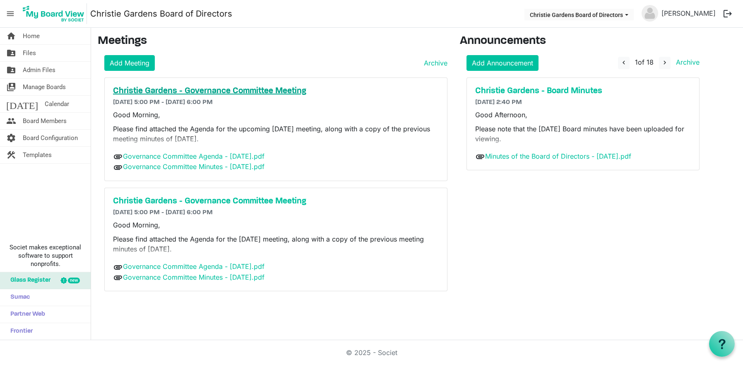
click at [143, 94] on h5 "Christie Gardens - Governance Committee Meeting" at bounding box center [276, 91] width 326 height 10
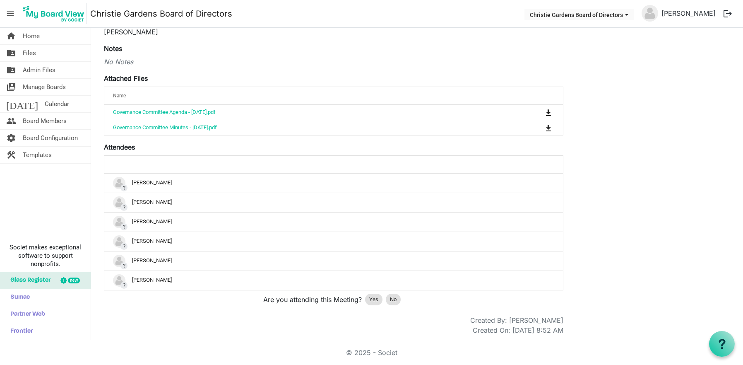
scroll to position [167, 0]
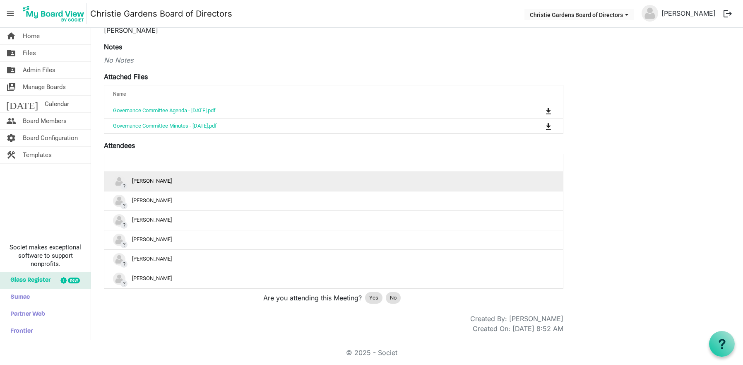
click at [371, 187] on div "? [PERSON_NAME]" at bounding box center [333, 181] width 441 height 12
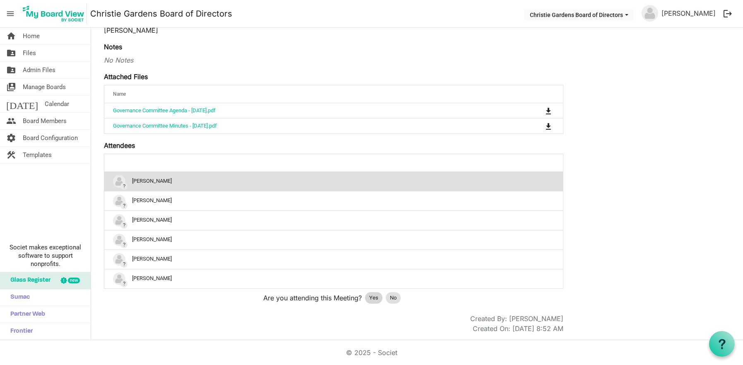
click at [375, 296] on span "Yes" at bounding box center [373, 298] width 9 height 8
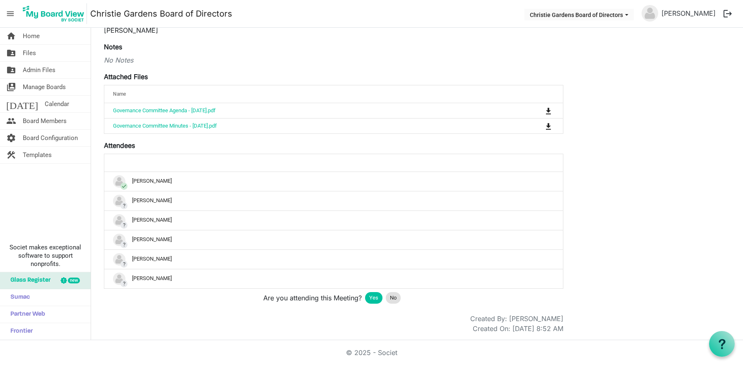
click at [622, 166] on div "edit delete Christie Gardens - Governance Committee Meeting [DATE] 5:00 PM - [D…" at bounding box center [417, 114] width 639 height 440
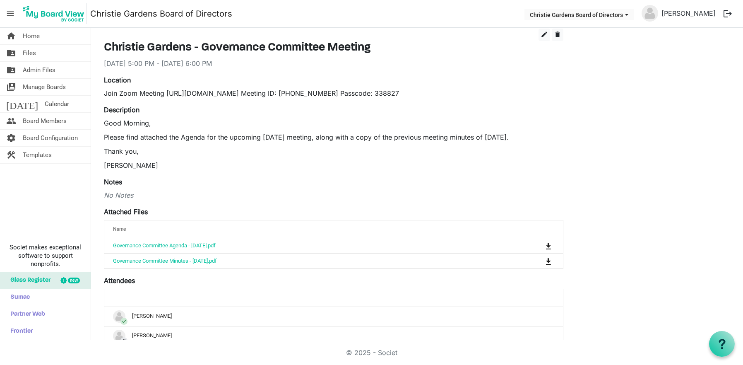
scroll to position [0, 0]
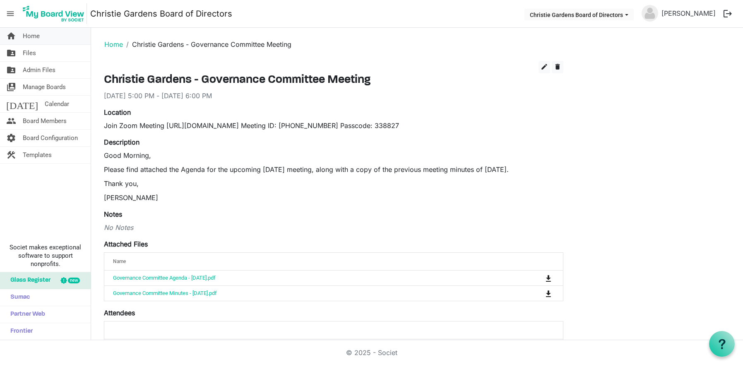
click at [41, 38] on link "home Home" at bounding box center [45, 36] width 91 height 17
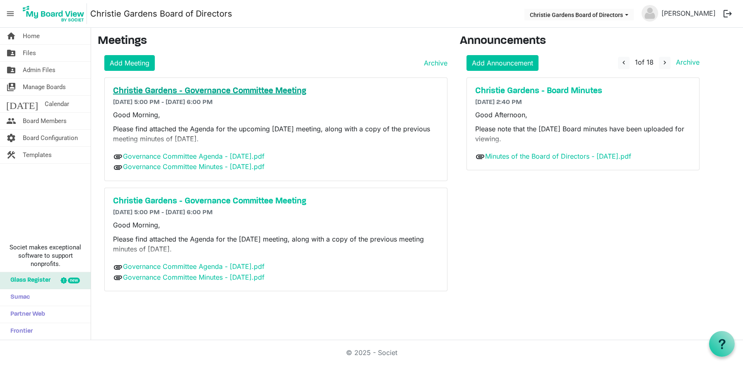
click at [270, 95] on h5 "Christie Gardens - Governance Committee Meeting" at bounding box center [276, 91] width 326 height 10
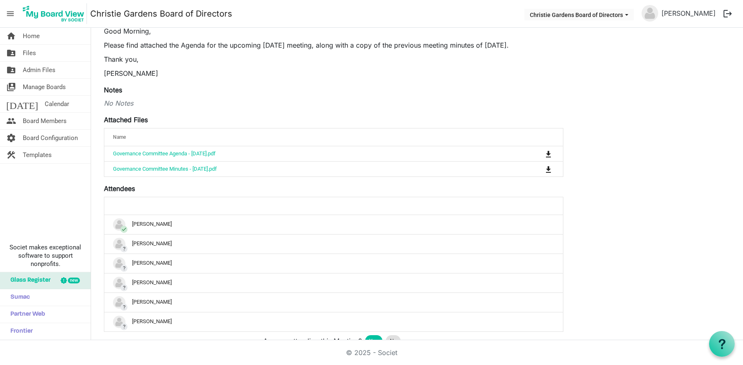
scroll to position [167, 0]
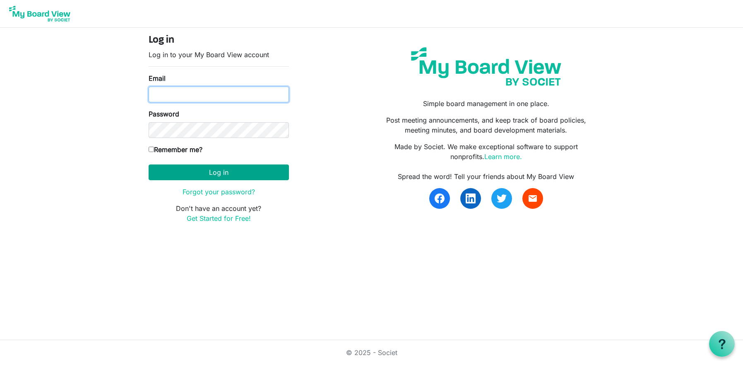
type input "ana.ferreira@christiegardens.org"
click at [253, 178] on button "Log in" at bounding box center [219, 172] width 140 height 16
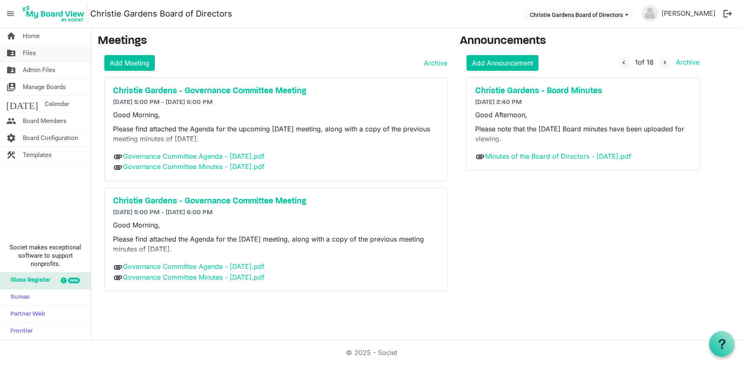
click at [38, 56] on link "folder_shared Files" at bounding box center [45, 53] width 91 height 17
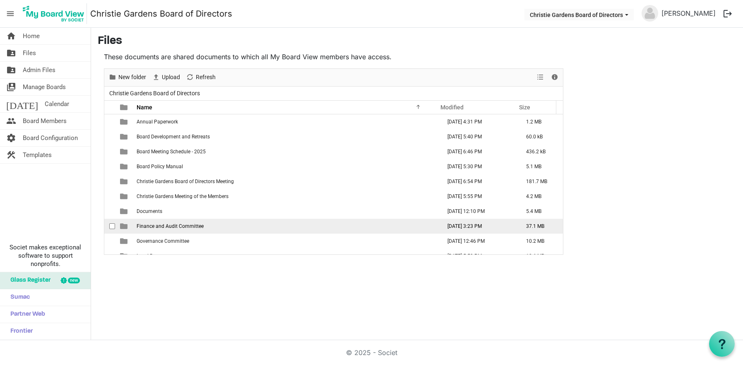
click at [186, 227] on span "Finance and Audit Committee" at bounding box center [170, 226] width 67 height 6
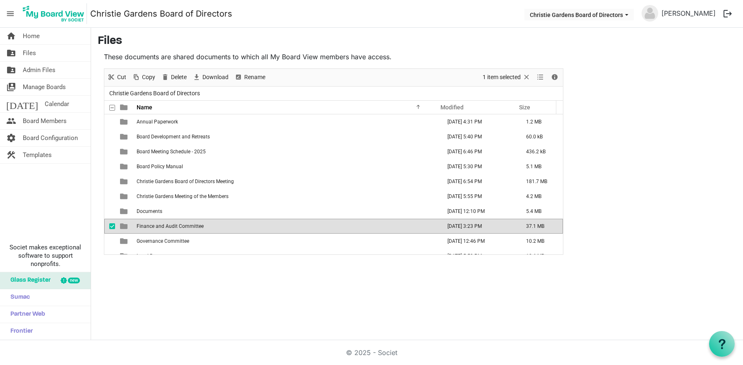
click at [186, 227] on span "Finance and Audit Committee" at bounding box center [170, 226] width 67 height 6
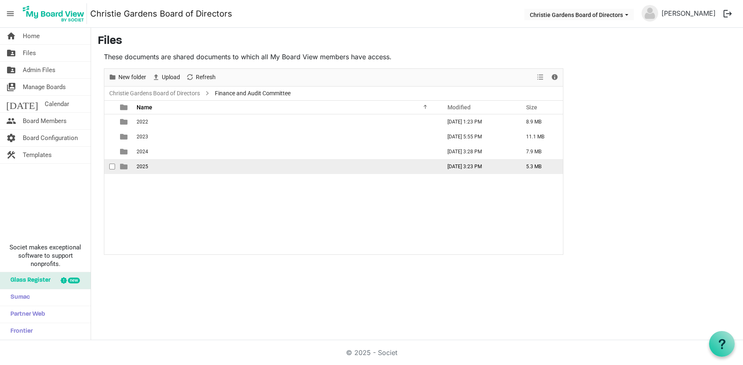
click at [154, 165] on td "2025" at bounding box center [286, 166] width 305 height 15
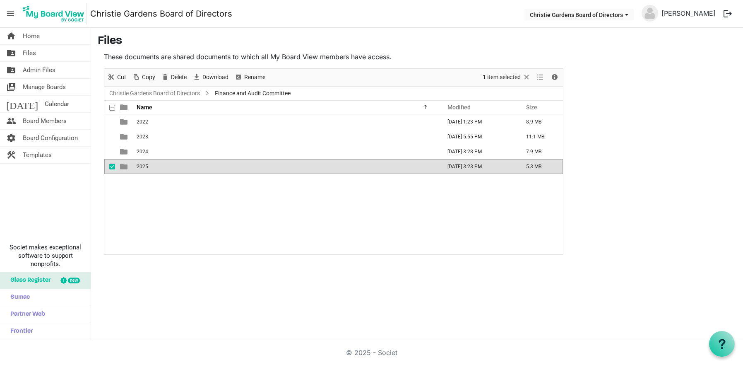
click at [154, 165] on td "2025" at bounding box center [286, 166] width 305 height 15
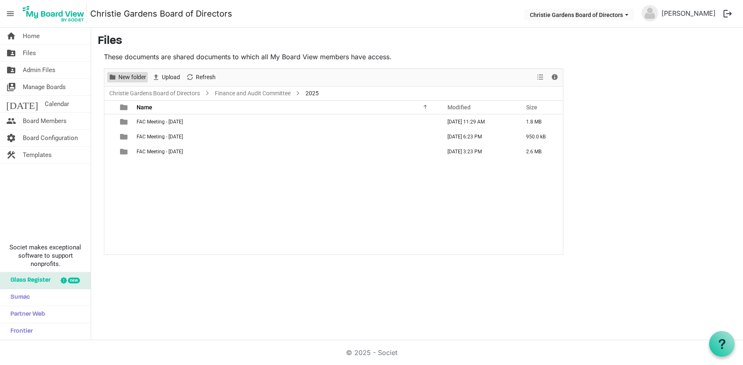
click at [131, 75] on span "New folder" at bounding box center [132, 77] width 29 height 10
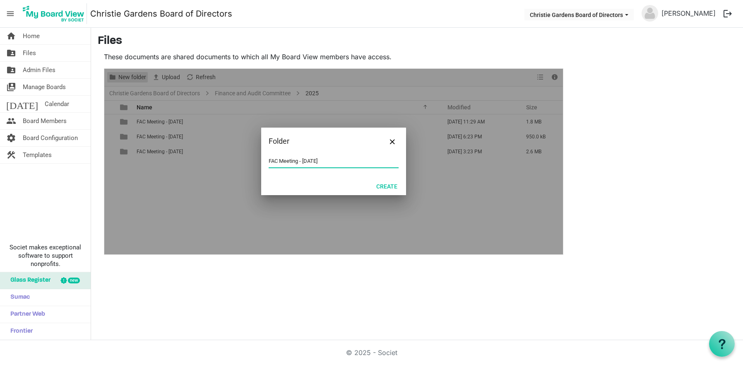
type input "FAC Meeting - October 21, 2025"
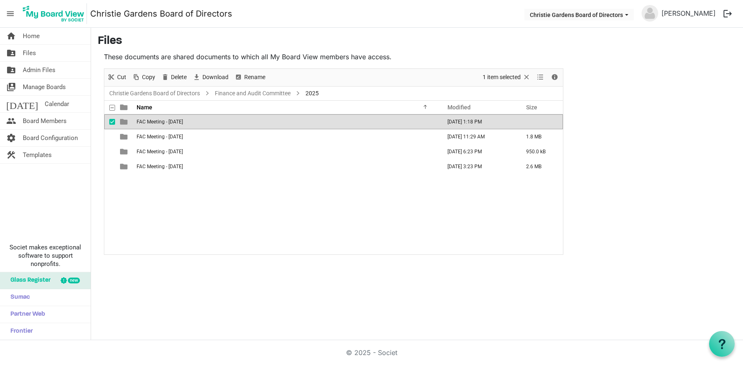
click at [171, 120] on span "FAC Meeting - October 21, 2025" at bounding box center [160, 122] width 46 height 6
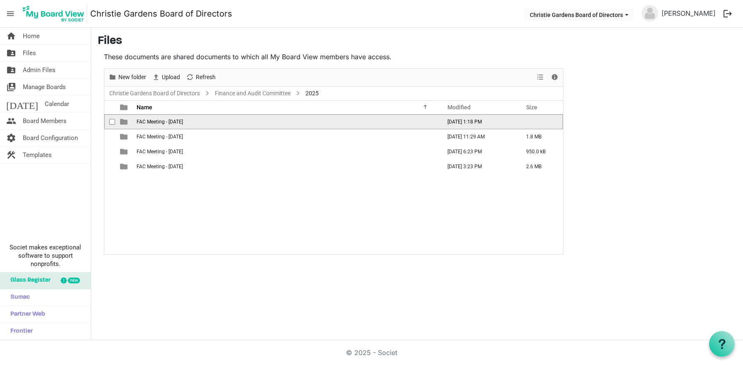
click at [171, 120] on span "FAC Meeting - October 21, 2025" at bounding box center [160, 122] width 46 height 6
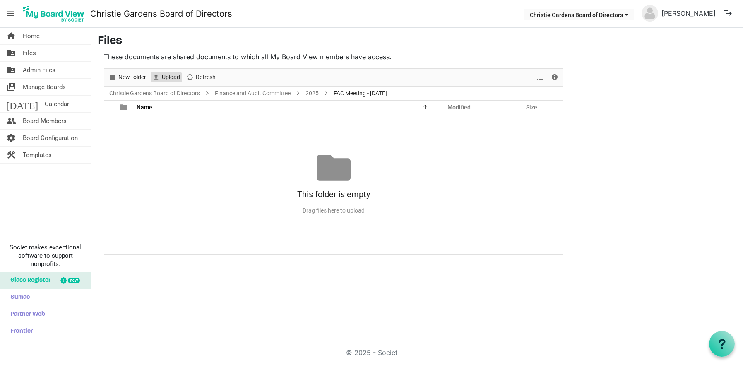
click at [174, 77] on span "Upload" at bounding box center [171, 77] width 20 height 10
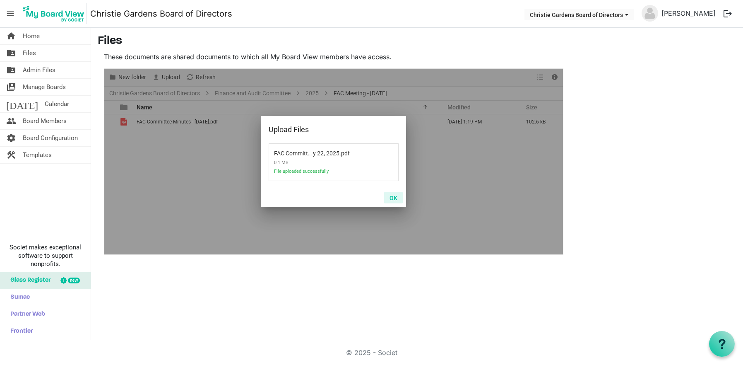
click at [397, 195] on button "OK" at bounding box center [393, 198] width 19 height 12
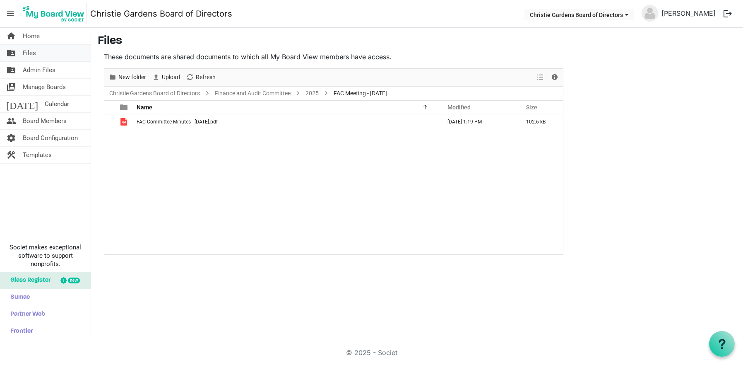
click at [31, 53] on span "Files" at bounding box center [29, 53] width 13 height 17
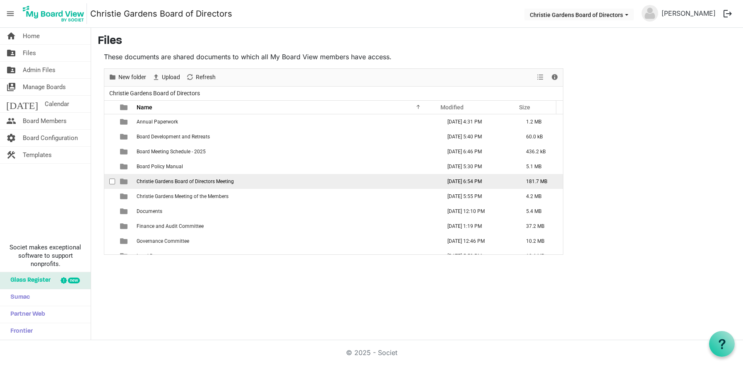
click at [238, 184] on td "Christie Gardens Board of Directors Meeting" at bounding box center [286, 181] width 305 height 15
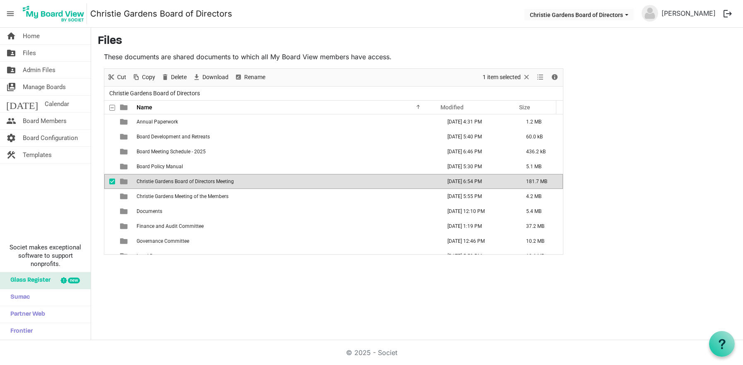
click at [238, 184] on td "Christie Gardens Board of Directors Meeting" at bounding box center [286, 181] width 305 height 15
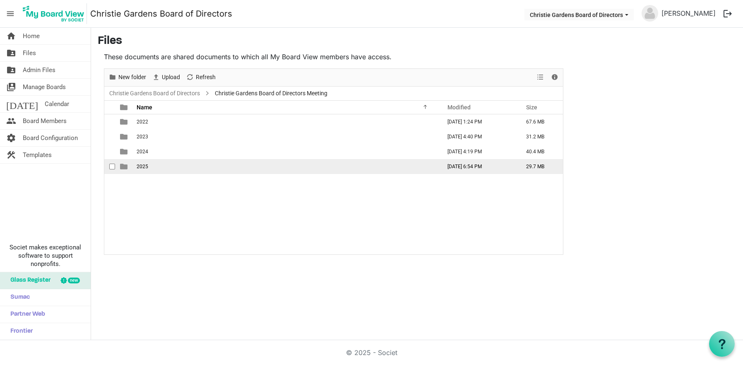
click at [149, 165] on td "2025" at bounding box center [286, 166] width 305 height 15
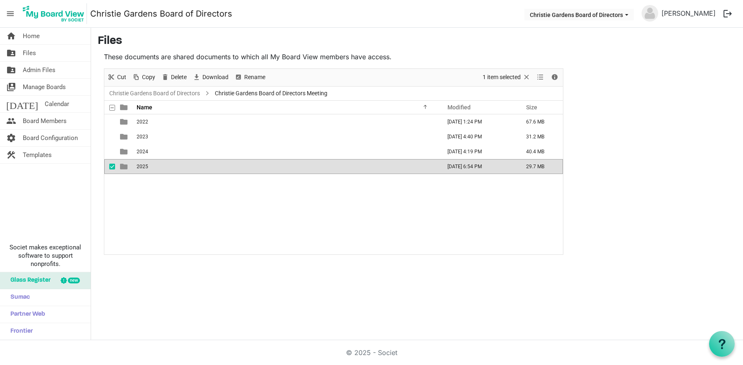
click at [149, 165] on td "2025" at bounding box center [286, 166] width 305 height 15
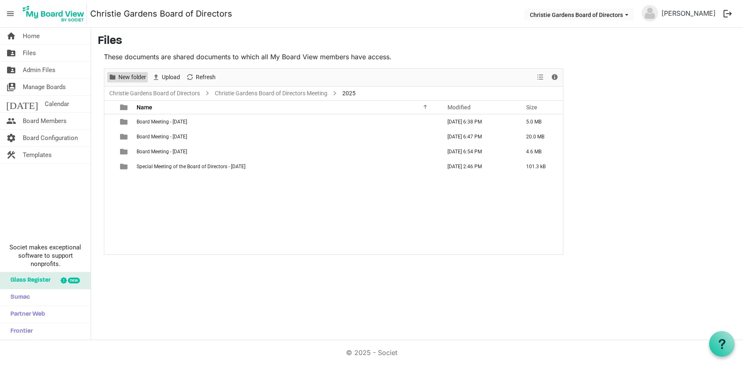
click at [133, 79] on span "New folder" at bounding box center [132, 77] width 29 height 10
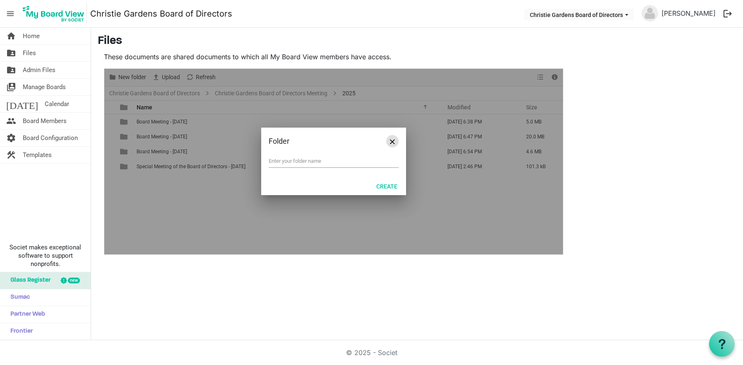
click at [392, 143] on span "Close" at bounding box center [392, 141] width 5 height 5
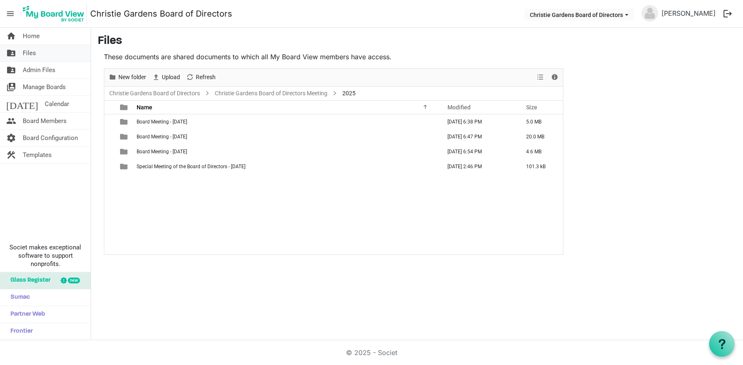
click at [34, 55] on span "Files" at bounding box center [29, 53] width 13 height 17
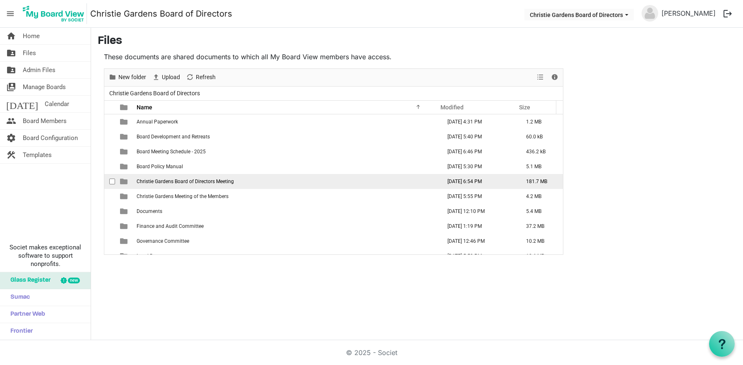
click at [174, 178] on td "Christie Gardens Board of Directors Meeting" at bounding box center [286, 181] width 305 height 15
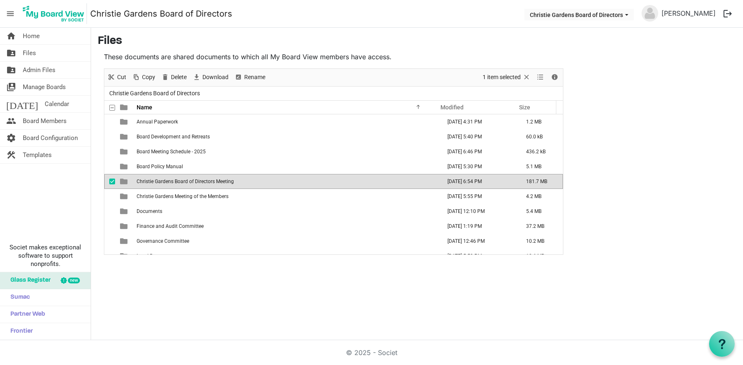
click at [174, 178] on td "Christie Gardens Board of Directors Meeting" at bounding box center [286, 181] width 305 height 15
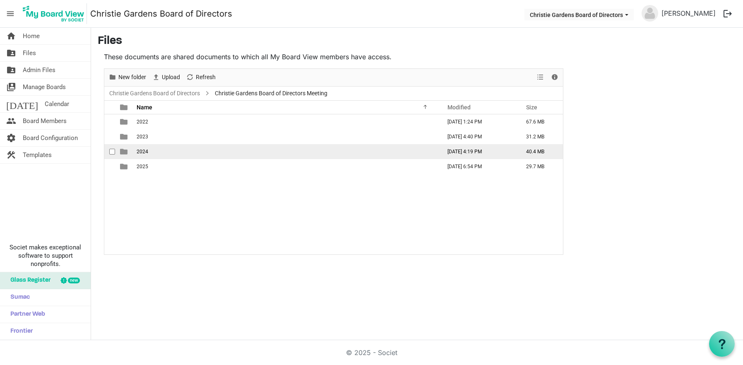
click at [159, 154] on td "2024" at bounding box center [286, 151] width 305 height 15
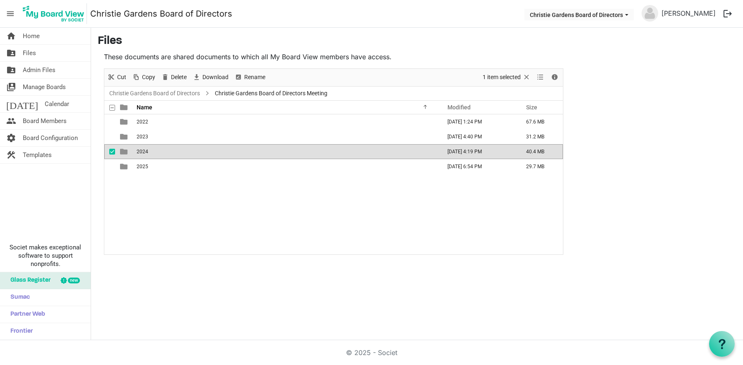
click at [159, 154] on td "2024" at bounding box center [286, 151] width 305 height 15
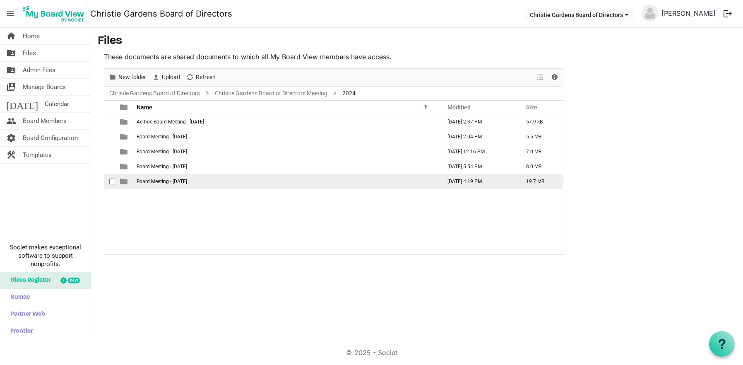
click at [169, 181] on span "Board Meeting - [DATE]" at bounding box center [162, 182] width 51 height 6
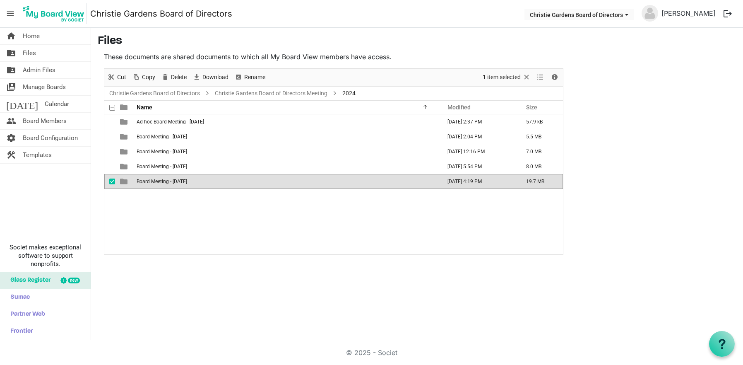
click at [169, 181] on span "Board Meeting - [DATE]" at bounding box center [162, 182] width 51 height 6
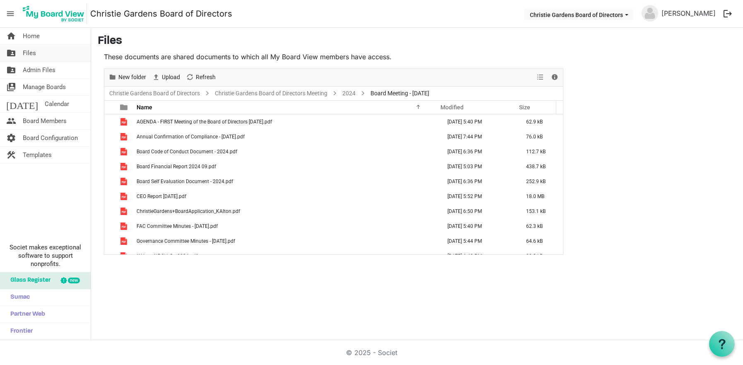
click at [22, 53] on link "folder_shared Files" at bounding box center [45, 53] width 91 height 17
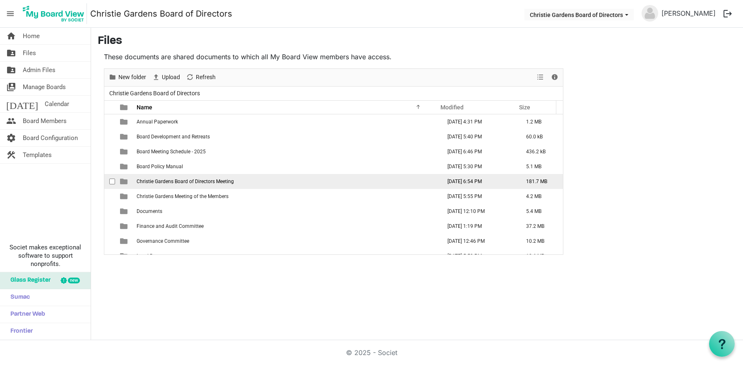
click at [160, 182] on span "Christie Gardens Board of Directors Meeting" at bounding box center [185, 182] width 97 height 6
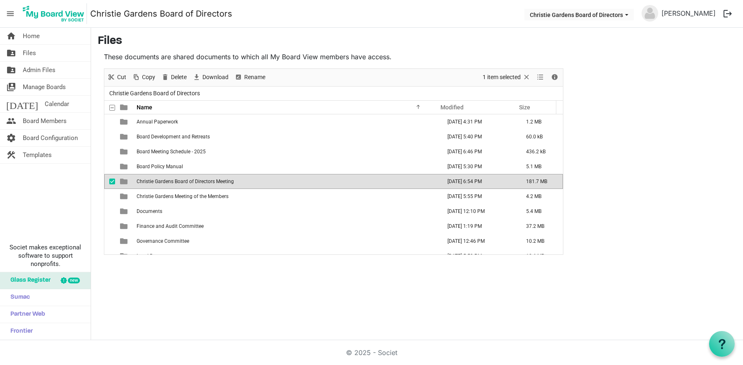
click at [160, 182] on span "Christie Gardens Board of Directors Meeting" at bounding box center [185, 182] width 97 height 6
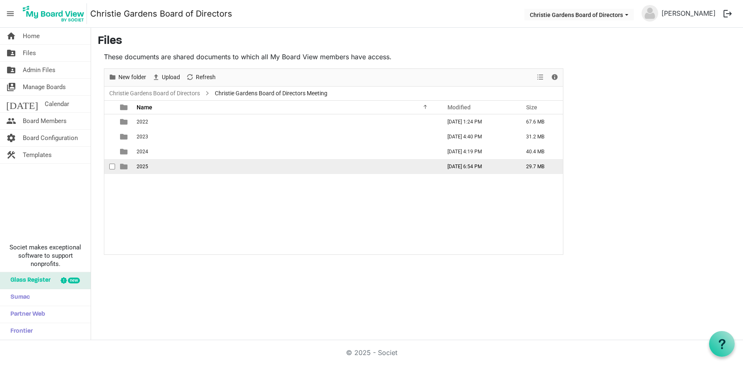
click at [143, 164] on span "2025" at bounding box center [143, 167] width 12 height 6
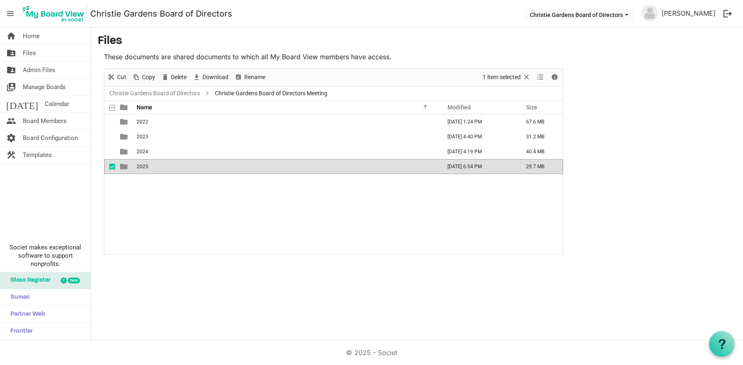
click at [143, 164] on span "2025" at bounding box center [143, 167] width 12 height 6
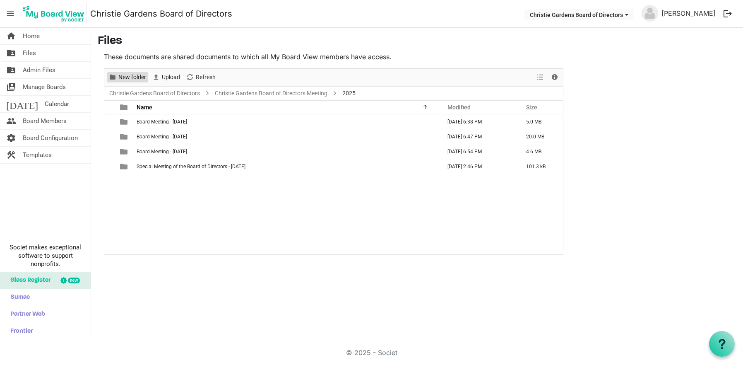
click at [140, 81] on span "New folder" at bounding box center [132, 77] width 29 height 10
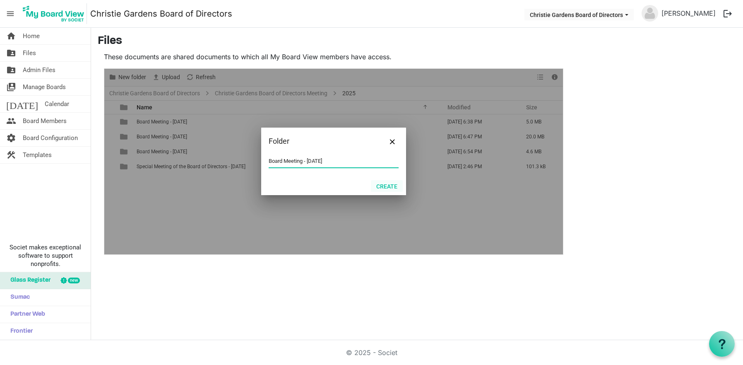
type input "Board Meeting - November 18, 2025"
click at [386, 187] on button "Create" at bounding box center [387, 186] width 32 height 12
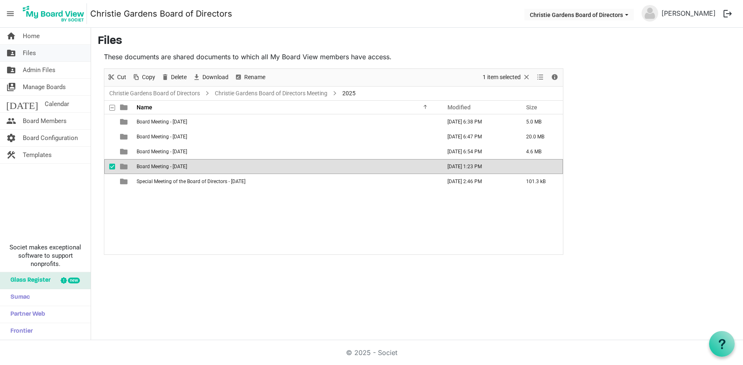
click at [39, 53] on link "folder_shared Files" at bounding box center [45, 53] width 91 height 17
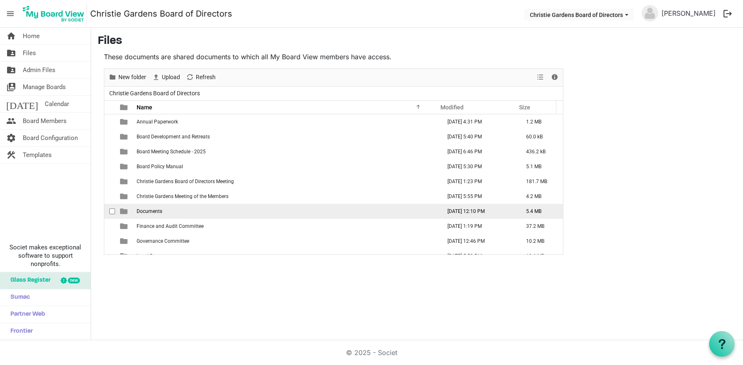
scroll to position [39, 0]
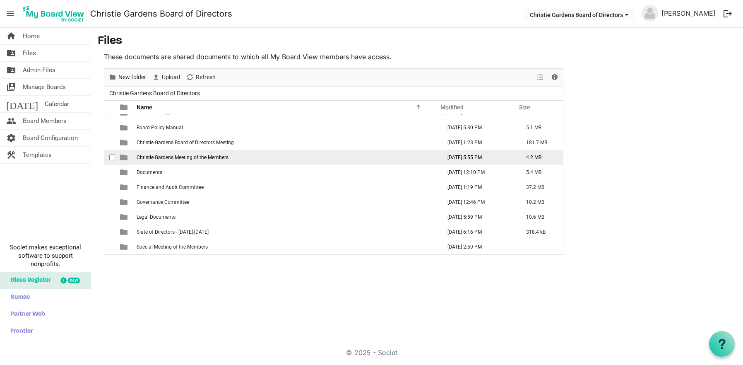
click at [162, 161] on td "Christie Gardens Meeting of the Members" at bounding box center [286, 157] width 305 height 15
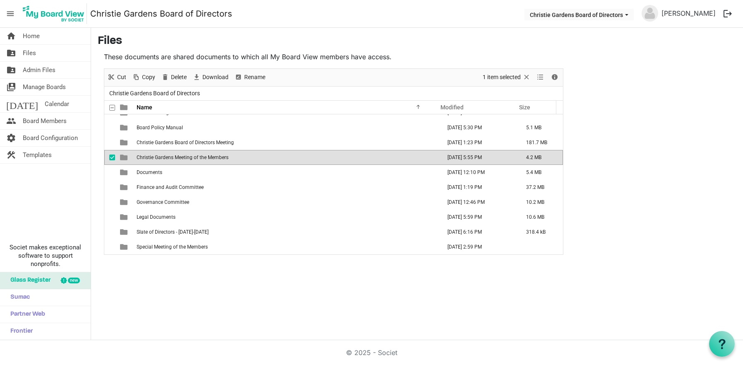
click at [162, 161] on td "Christie Gardens Meeting of the Members" at bounding box center [286, 157] width 305 height 15
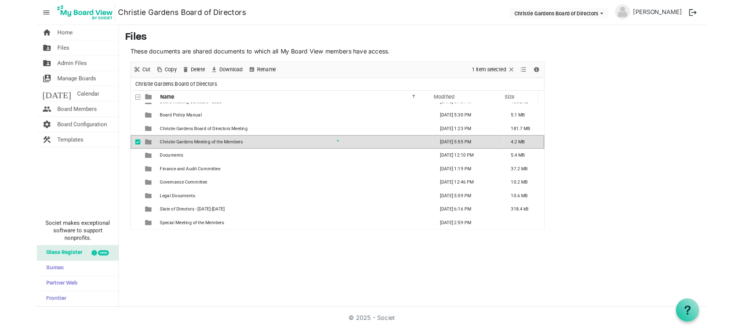
scroll to position [0, 0]
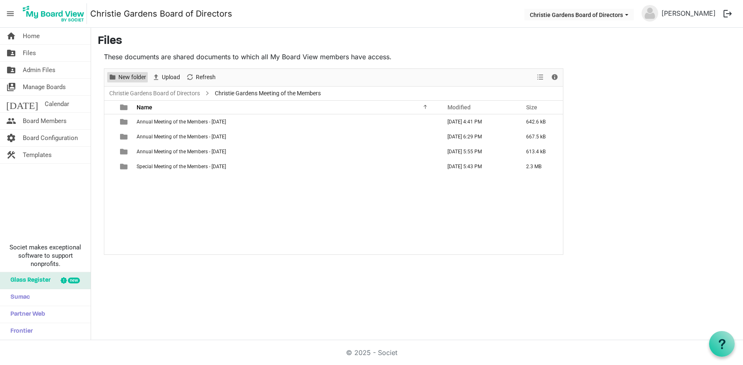
click at [137, 78] on span "New folder" at bounding box center [132, 77] width 29 height 10
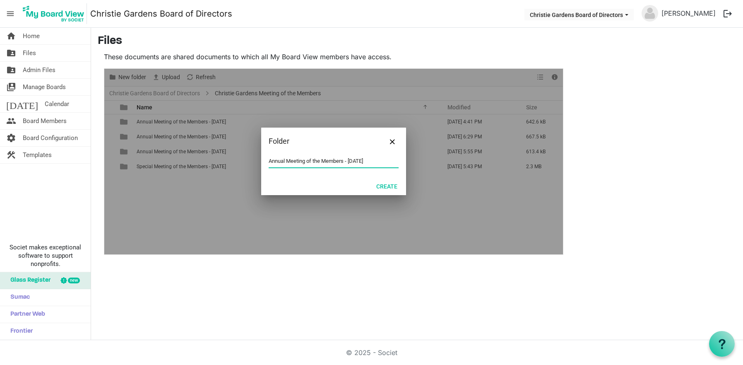
type input "Annual Meeting of the Members - [DATE]"
click at [388, 186] on button "Create" at bounding box center [387, 186] width 32 height 12
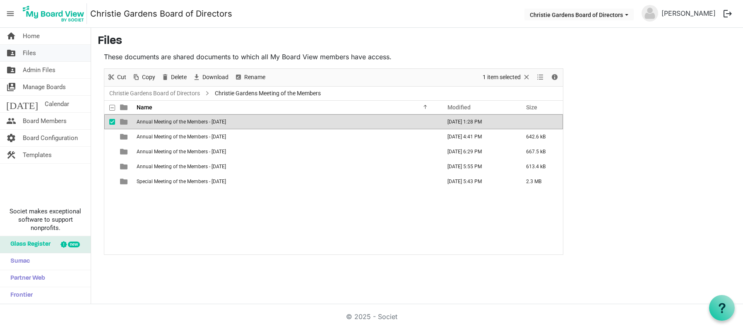
click at [29, 52] on span "Files" at bounding box center [29, 53] width 13 height 17
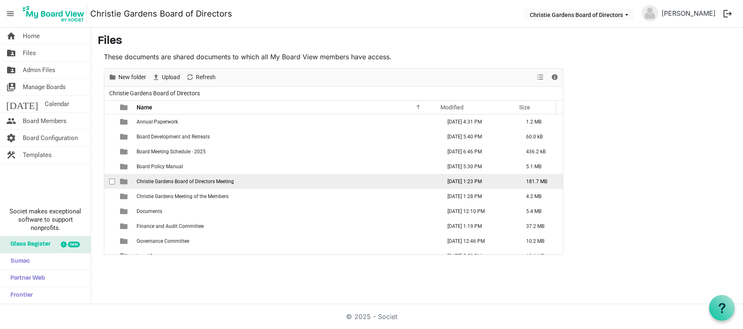
click at [171, 181] on span "Christie Gardens Board of Directors Meeting" at bounding box center [185, 182] width 97 height 6
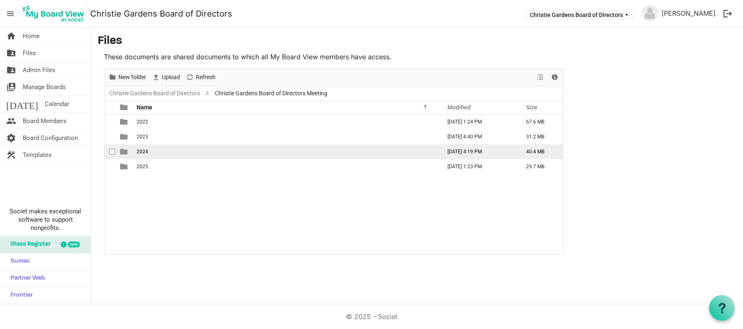
click at [140, 149] on span "2024" at bounding box center [143, 152] width 12 height 6
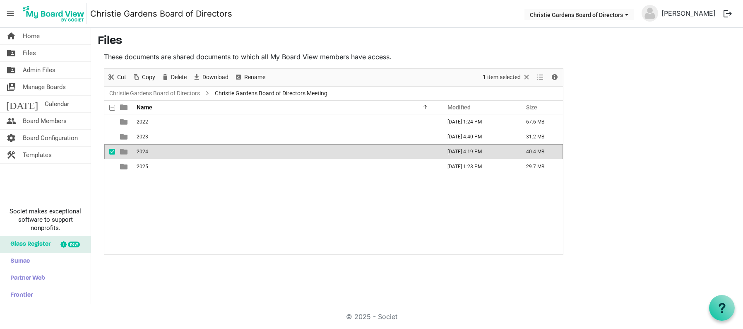
click at [140, 149] on span "2024" at bounding box center [143, 152] width 12 height 6
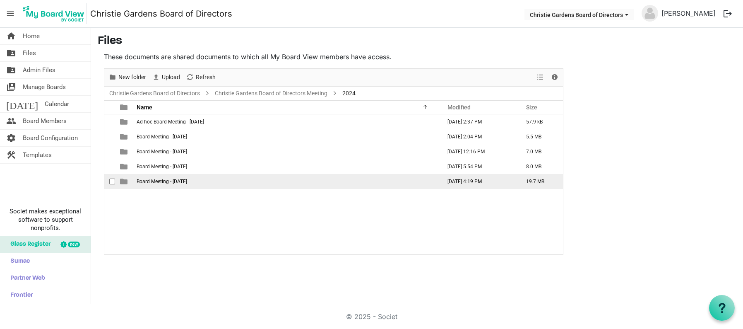
click at [159, 184] on span "Board Meeting - October 29, 2024" at bounding box center [162, 182] width 51 height 6
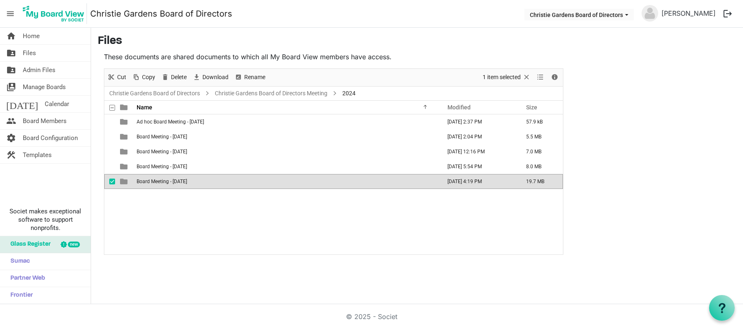
click at [159, 184] on span "Board Meeting - October 29, 2024" at bounding box center [162, 182] width 51 height 6
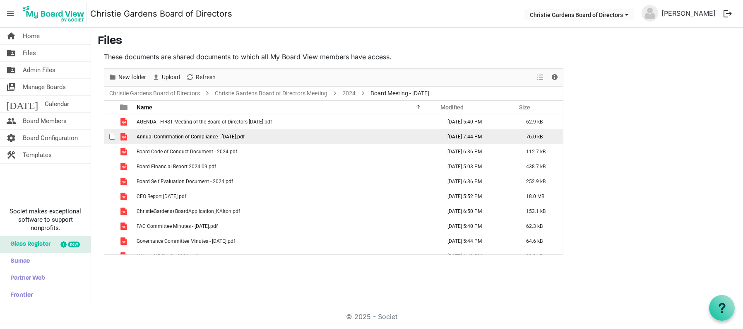
click at [188, 140] on td "Annual Confirmation of Compliance - October 29, 2024.pdf" at bounding box center [286, 136] width 305 height 15
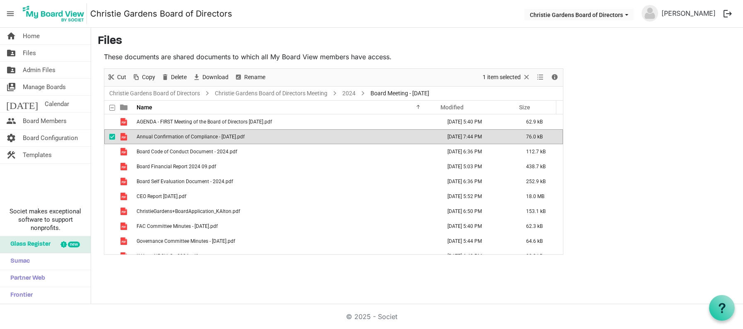
click at [188, 140] on td "Annual Confirmation of Compliance - October 29, 2024.pdf" at bounding box center [286, 136] width 305 height 15
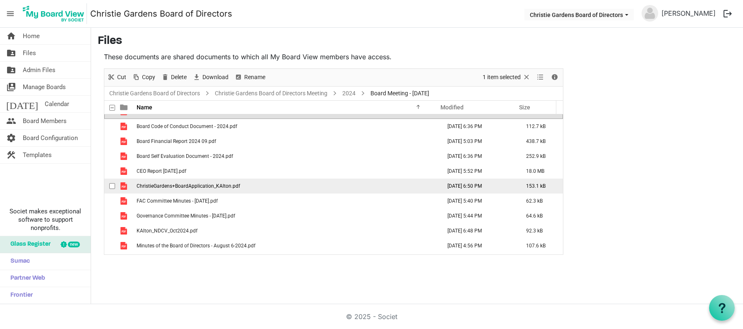
scroll to position [39, 0]
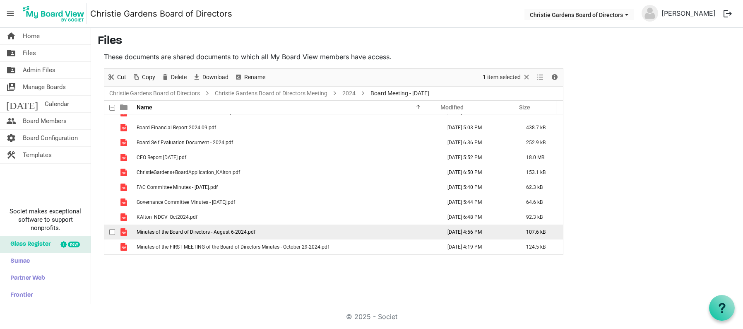
click at [183, 234] on span "Minutes of the Board of Directors - August 6-2024.pdf" at bounding box center [196, 232] width 119 height 6
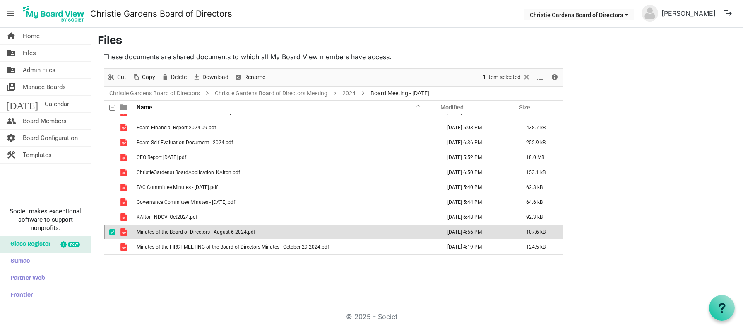
click at [183, 234] on span "Minutes of the Board of Directors - August 6-2024.pdf" at bounding box center [196, 232] width 119 height 6
click at [42, 54] on link "folder_shared Files" at bounding box center [45, 53] width 91 height 17
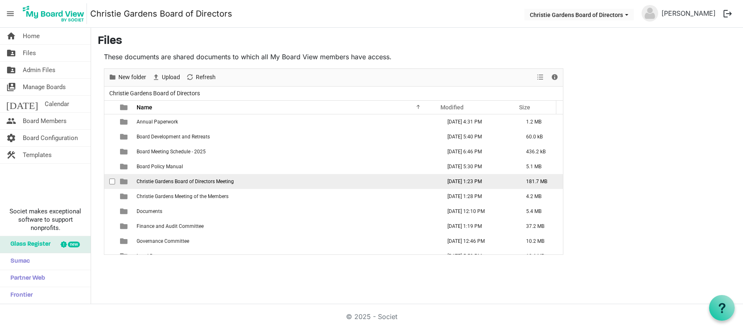
click at [175, 181] on span "Christie Gardens Board of Directors Meeting" at bounding box center [185, 182] width 97 height 6
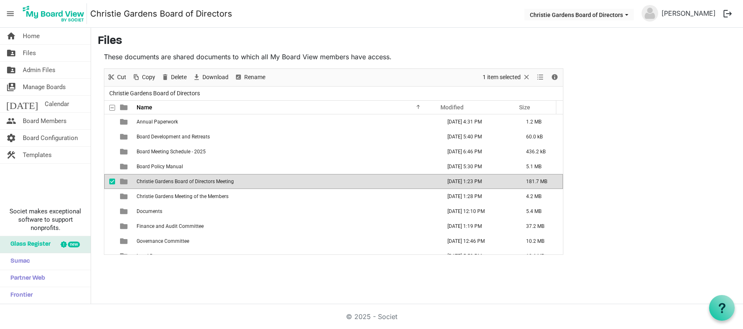
click at [175, 181] on span "Christie Gardens Board of Directors Meeting" at bounding box center [185, 182] width 97 height 6
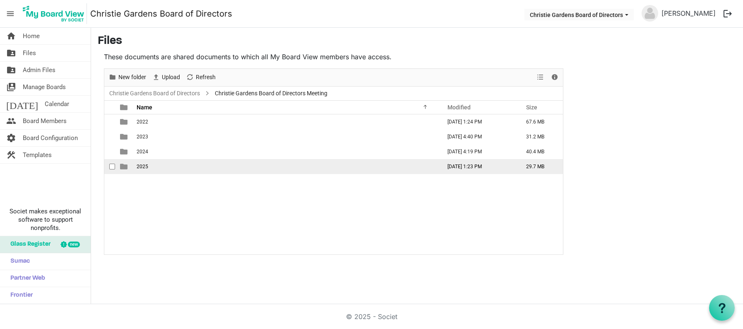
click at [129, 166] on td "is template cell column header type" at bounding box center [124, 166] width 19 height 15
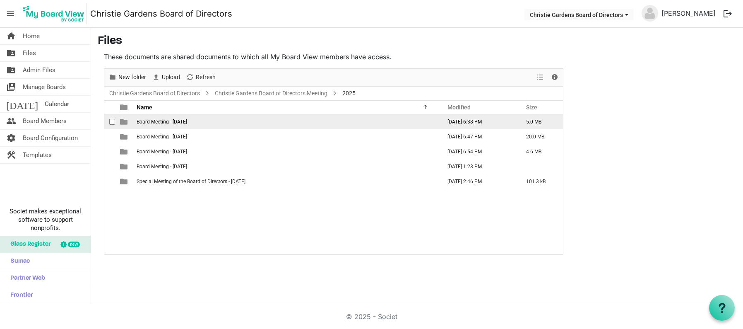
click at [164, 122] on span "Board Meeting - [DATE]" at bounding box center [162, 122] width 51 height 6
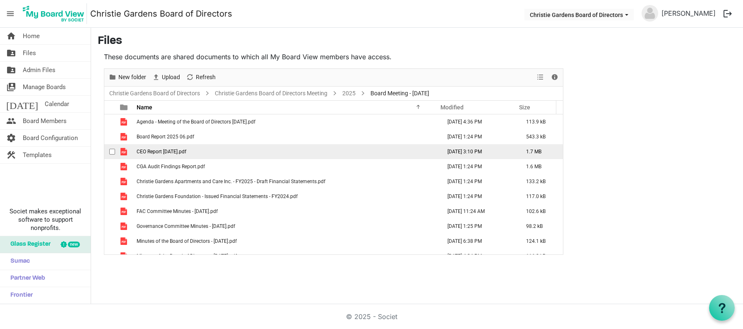
click at [176, 152] on span "CEO Report August 2025.pdf" at bounding box center [162, 152] width 50 height 6
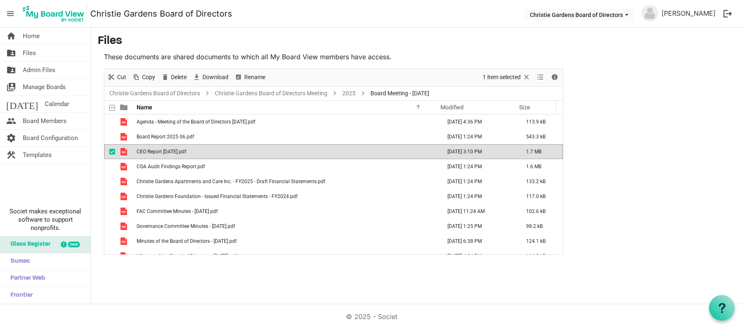
click at [176, 152] on span "CEO Report August 2025.pdf" at bounding box center [162, 152] width 50 height 6
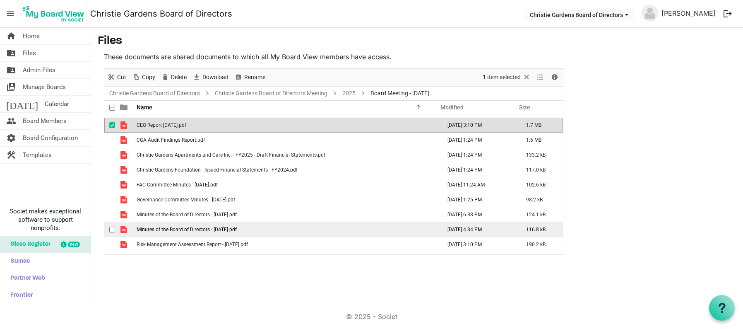
scroll to position [39, 0]
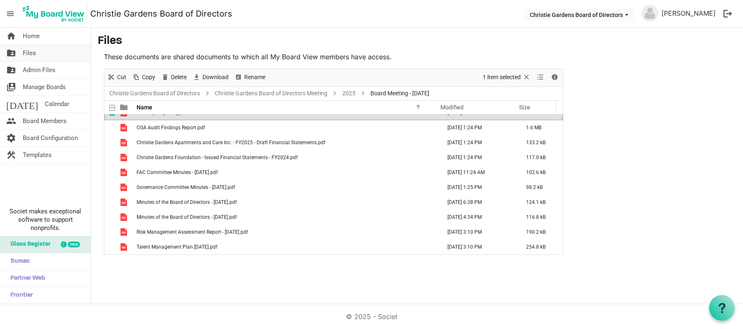
click at [34, 57] on span "Files" at bounding box center [29, 53] width 13 height 17
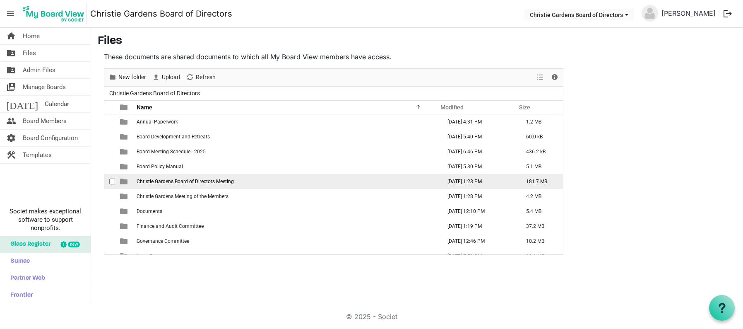
click at [150, 184] on td "Christie Gardens Board of Directors Meeting" at bounding box center [286, 181] width 305 height 15
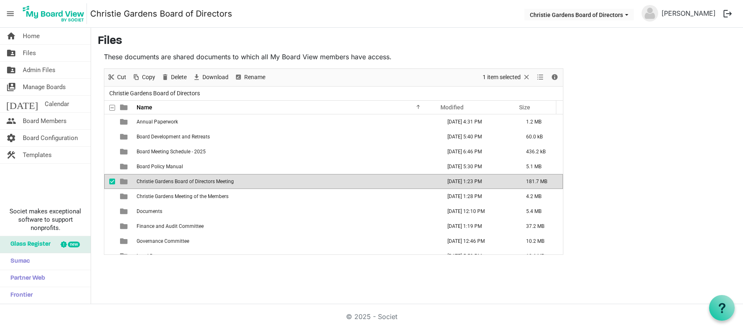
click at [150, 184] on td "Christie Gardens Board of Directors Meeting" at bounding box center [286, 181] width 305 height 15
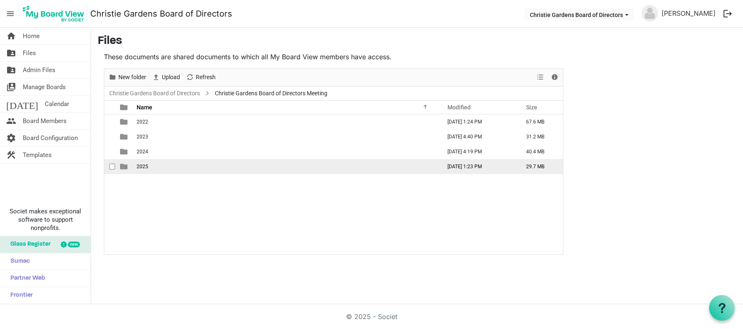
click at [139, 159] on td "2025" at bounding box center [286, 166] width 305 height 15
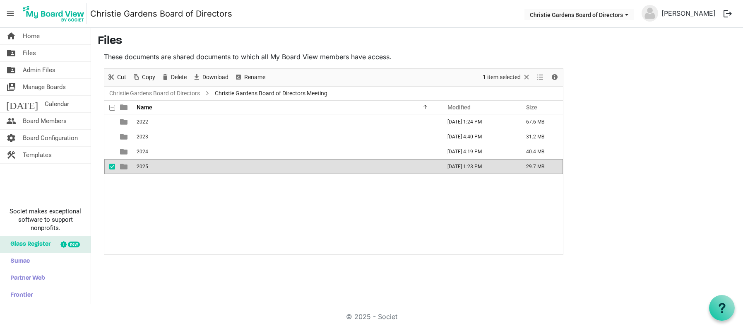
click at [139, 164] on span "2025" at bounding box center [143, 167] width 12 height 6
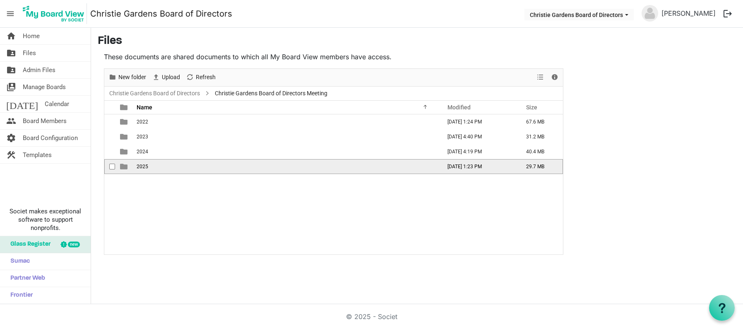
click at [139, 164] on span "2025" at bounding box center [143, 167] width 12 height 6
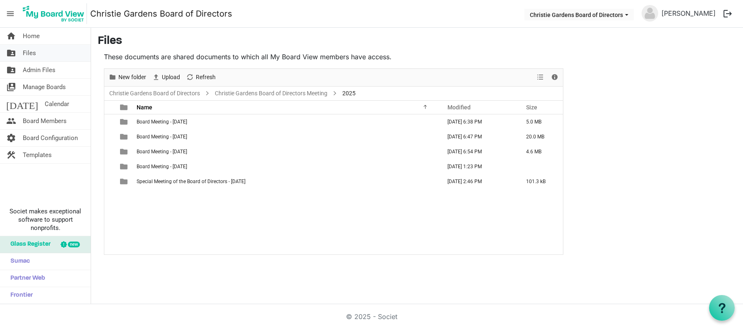
click at [21, 50] on link "folder_shared Files" at bounding box center [45, 53] width 91 height 17
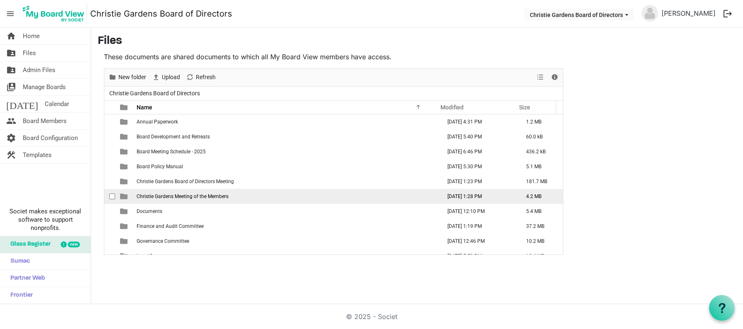
click at [157, 198] on span "Christie Gardens Meeting of the Members" at bounding box center [183, 196] width 92 height 6
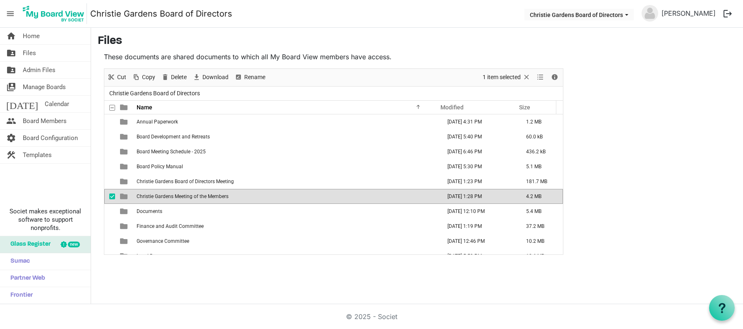
click at [157, 198] on span "Christie Gardens Meeting of the Members" at bounding box center [183, 196] width 92 height 6
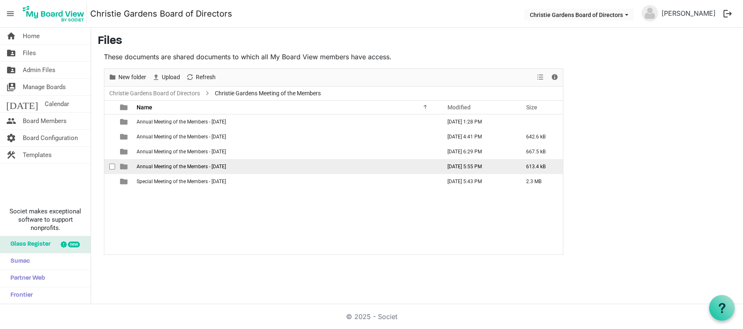
click at [217, 164] on span "Annual Meeting of the Members - [DATE]" at bounding box center [181, 167] width 89 height 6
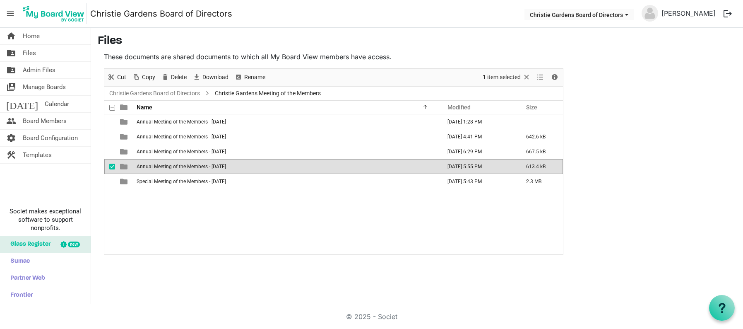
click at [217, 164] on span "Annual Meeting of the Members - October 29, 2024" at bounding box center [181, 167] width 89 height 6
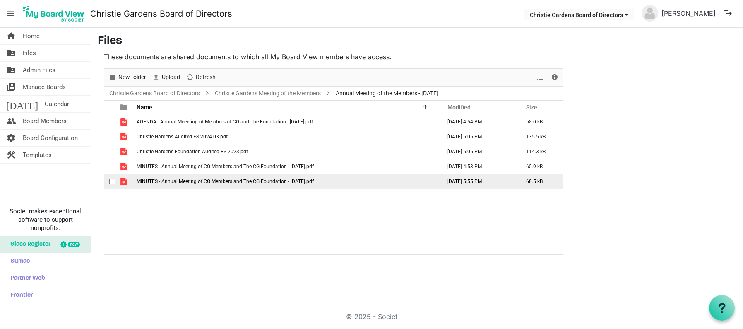
click at [147, 181] on span "MINUTES - Annual Meeting of CG Members and The CG Foundation - October 29, 2024…" at bounding box center [225, 182] width 177 height 6
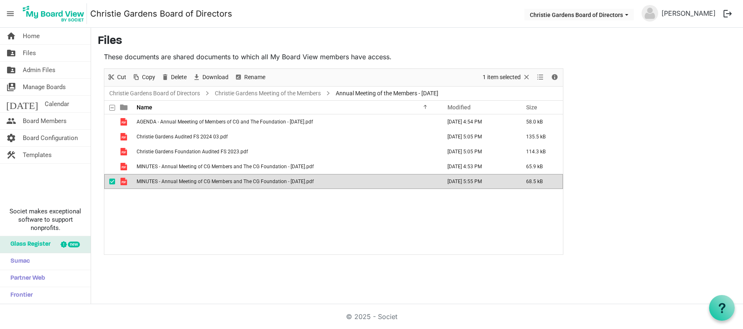
click at [147, 181] on span "MINUTES - Annual Meeting of CG Members and The CG Foundation - October 29, 2024…" at bounding box center [225, 182] width 177 height 6
click at [36, 56] on span "Files" at bounding box center [29, 53] width 13 height 17
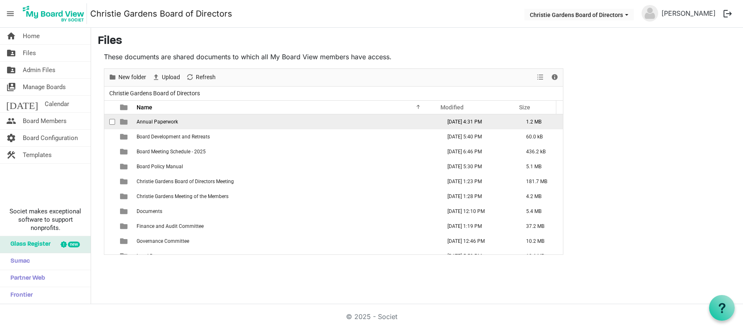
click at [155, 124] on span "Annual Paperwork" at bounding box center [157, 122] width 41 height 6
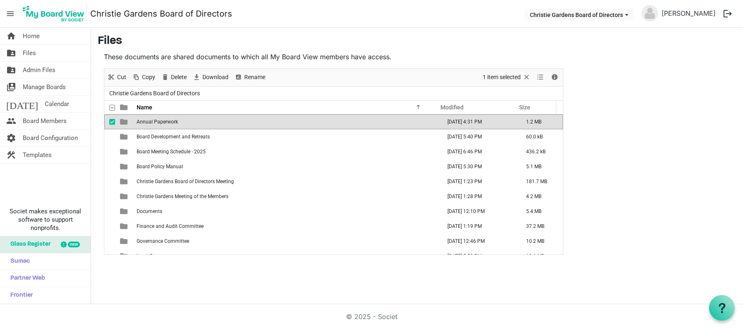
click at [155, 124] on span "Annual Paperwork" at bounding box center [157, 122] width 41 height 6
